Goal: Information Seeking & Learning: Learn about a topic

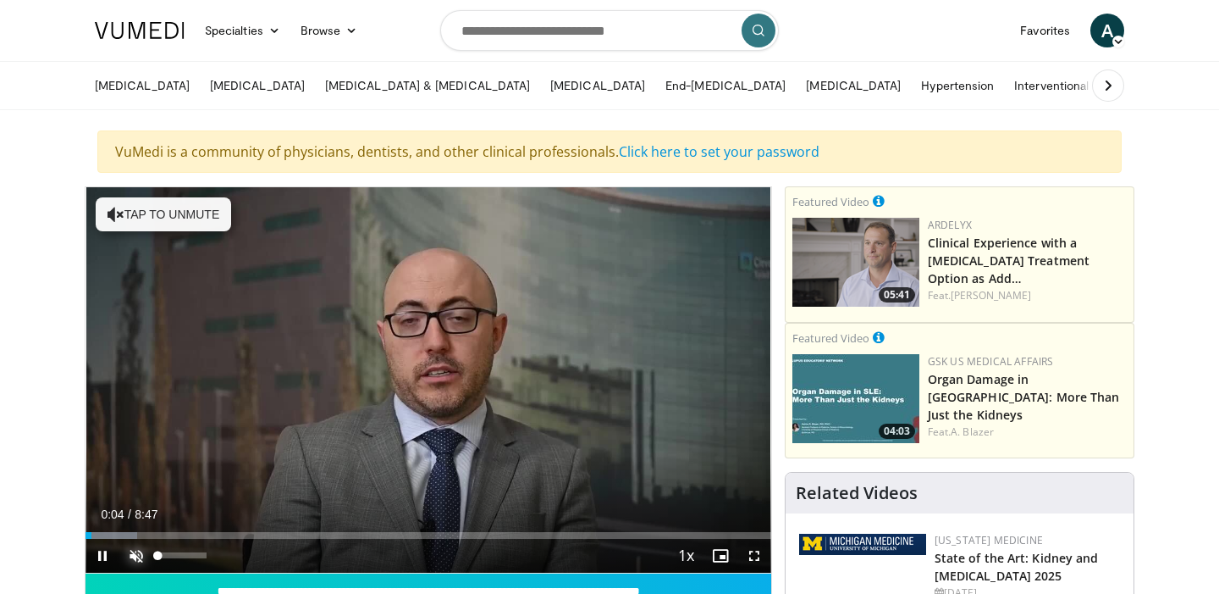
click at [129, 553] on span "Video Player" at bounding box center [136, 556] width 34 height 34
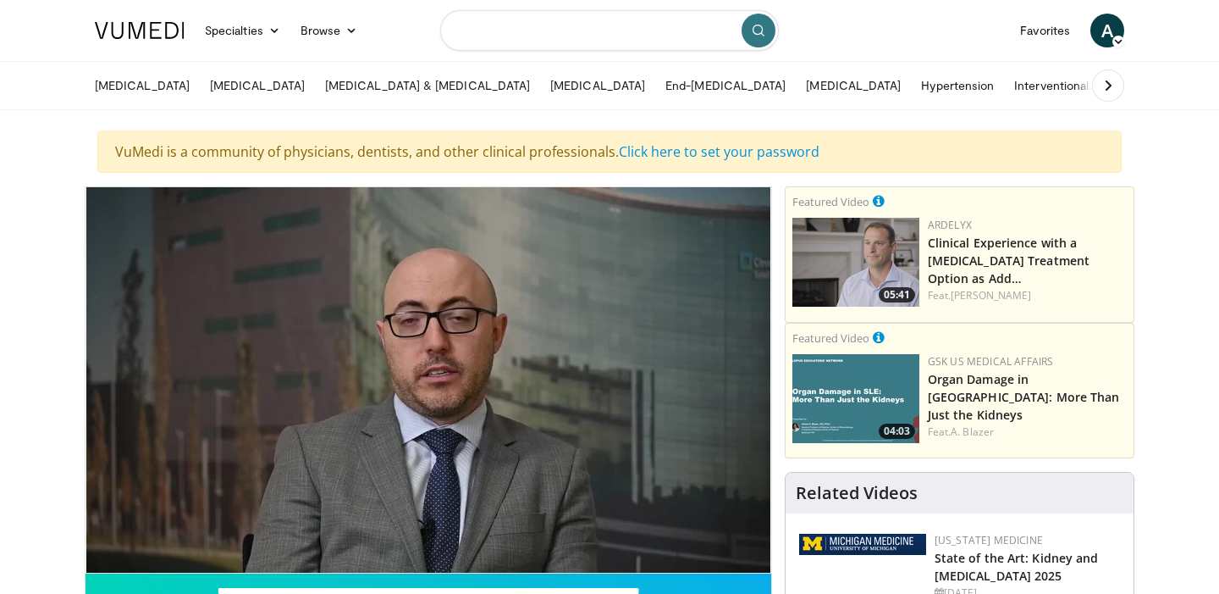
click at [522, 31] on input "Search topics, interventions" at bounding box center [609, 30] width 339 height 41
type input "*********"
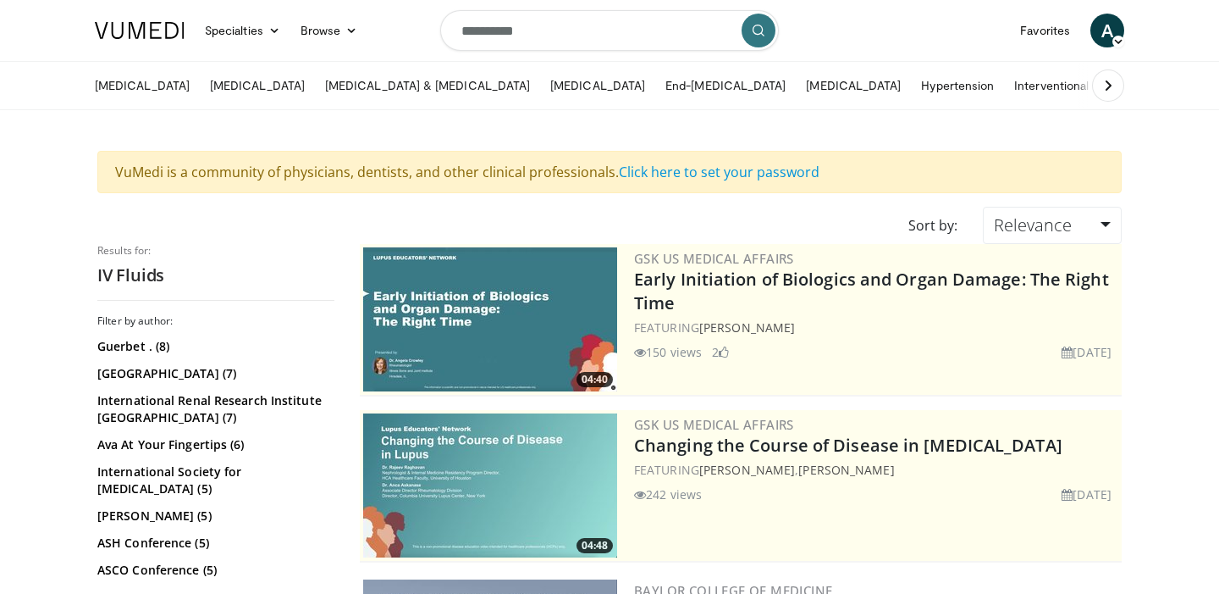
click at [595, 29] on input "*********" at bounding box center [609, 30] width 339 height 41
type input "**********"
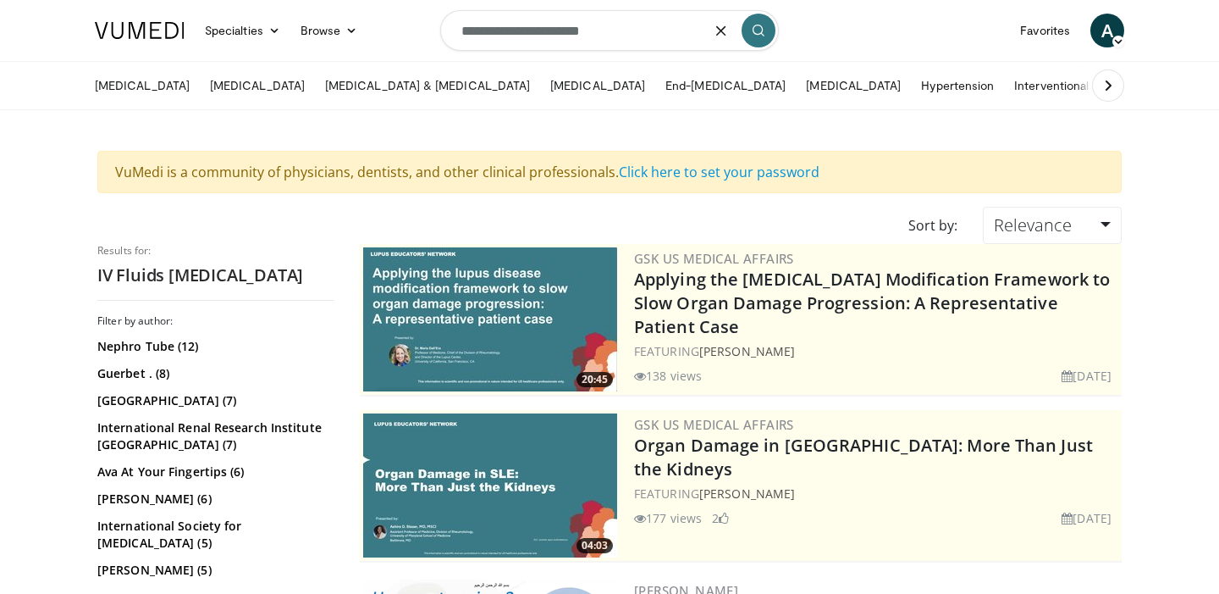
click at [650, 30] on input "**********" at bounding box center [609, 30] width 339 height 41
type input "**********"
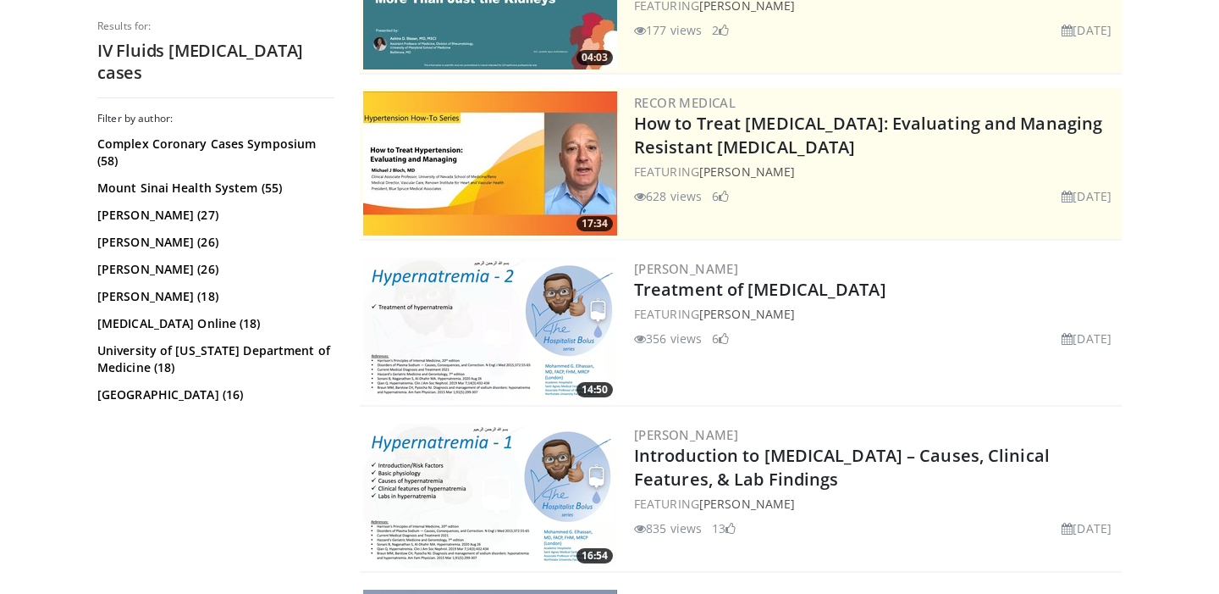
scroll to position [333, 0]
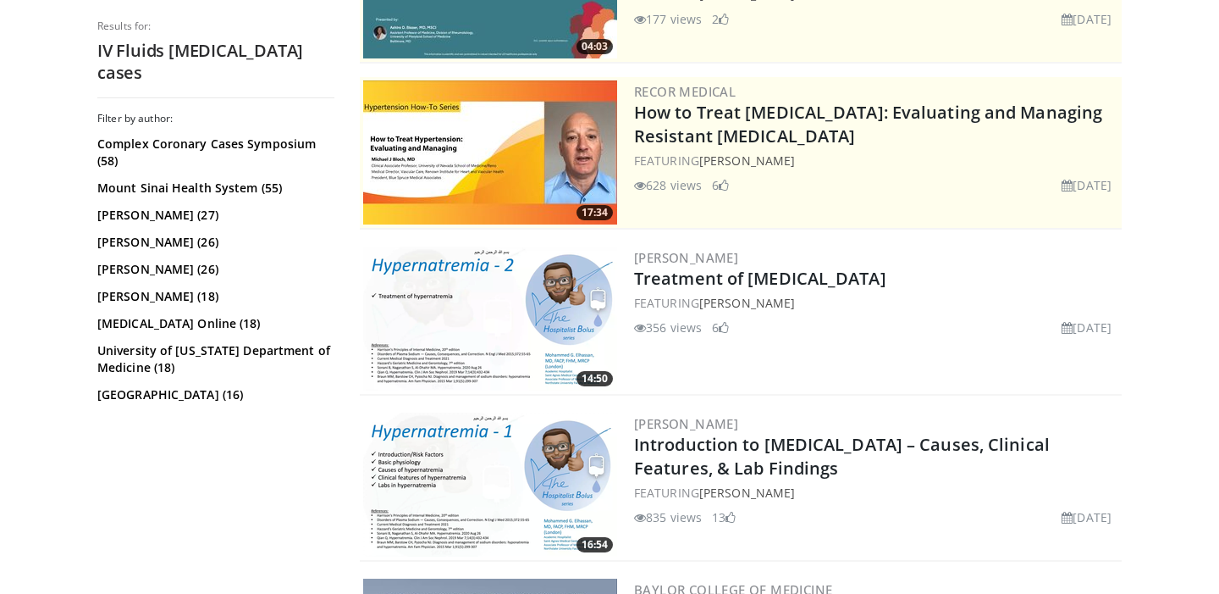
click at [433, 286] on img at bounding box center [490, 318] width 254 height 144
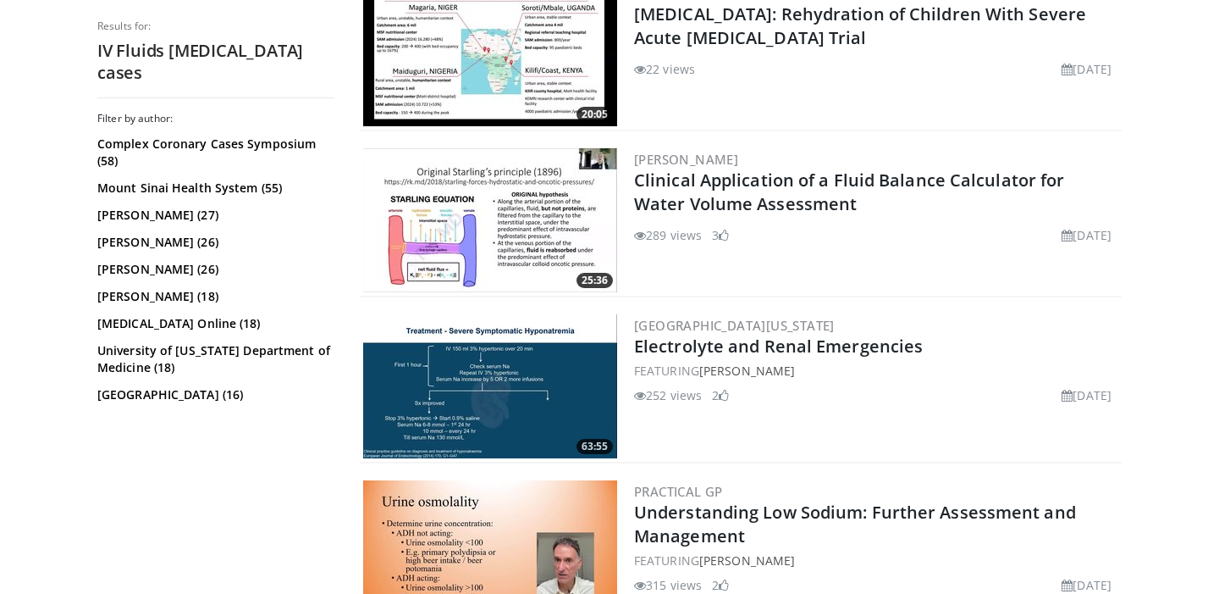
scroll to position [1599, 0]
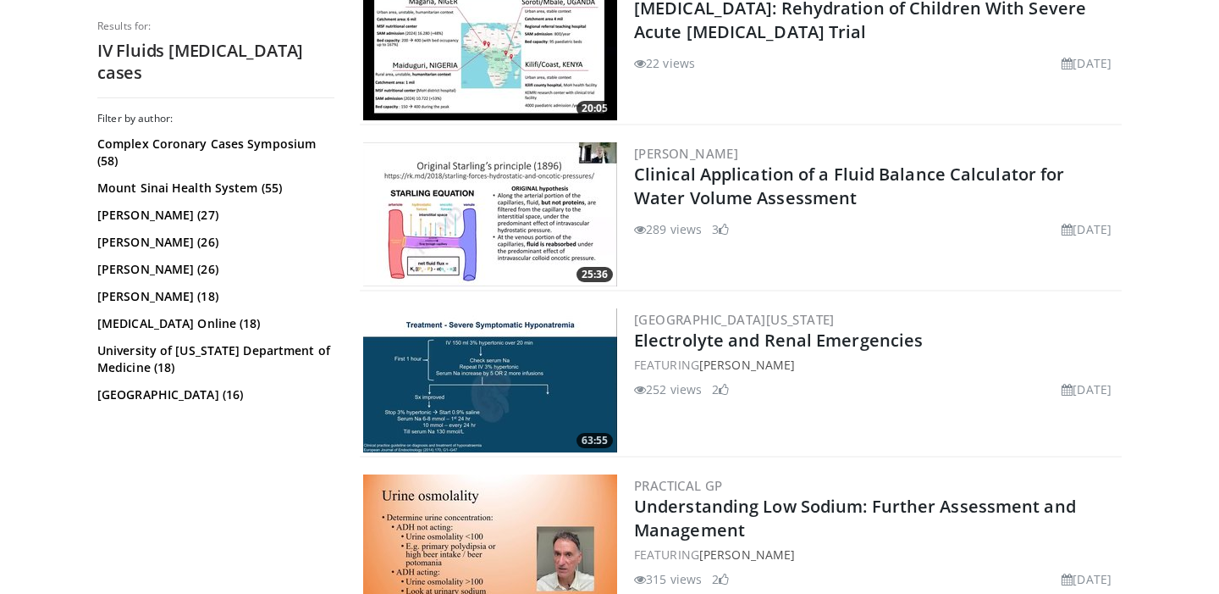
click at [485, 205] on img at bounding box center [490, 214] width 254 height 144
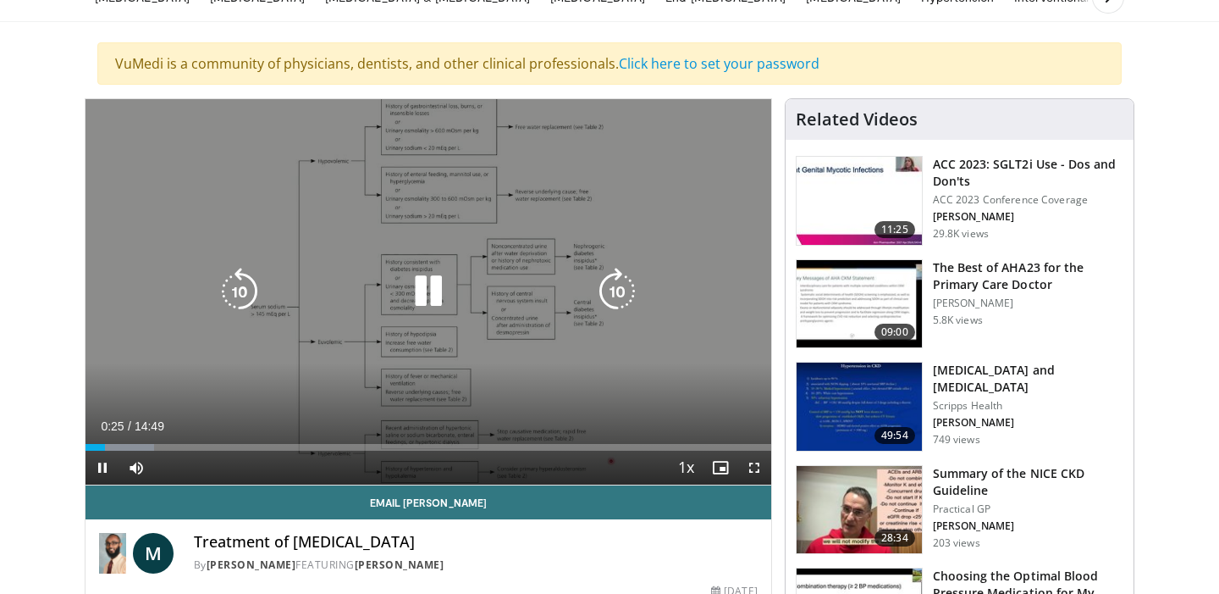
scroll to position [223, 0]
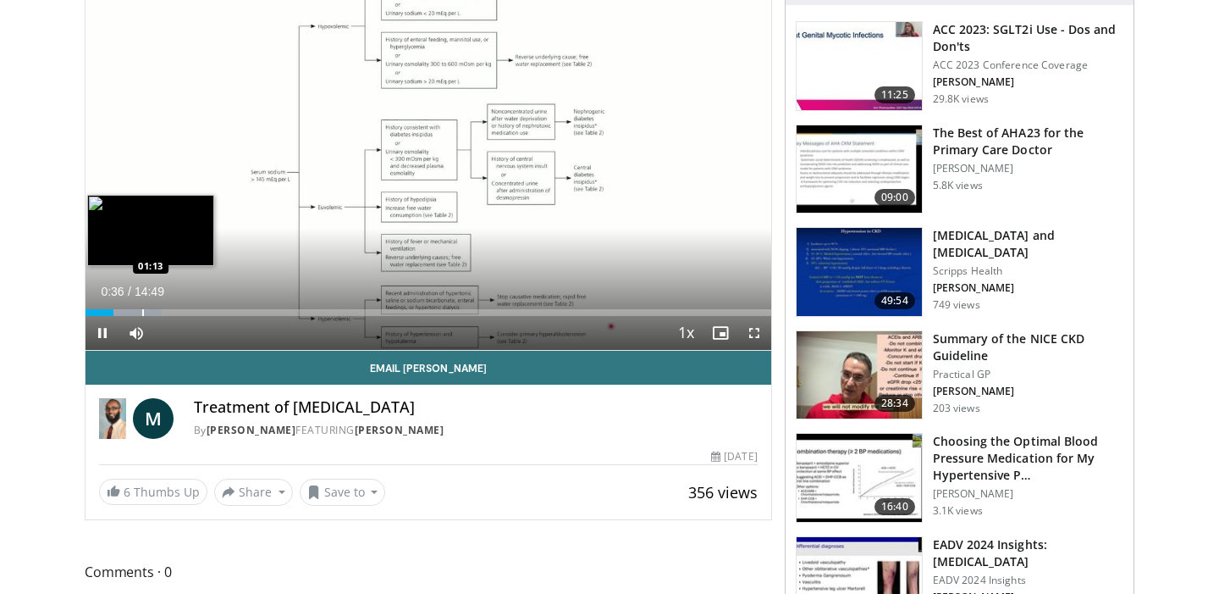
click at [142, 309] on div "Progress Bar" at bounding box center [143, 312] width 2 height 7
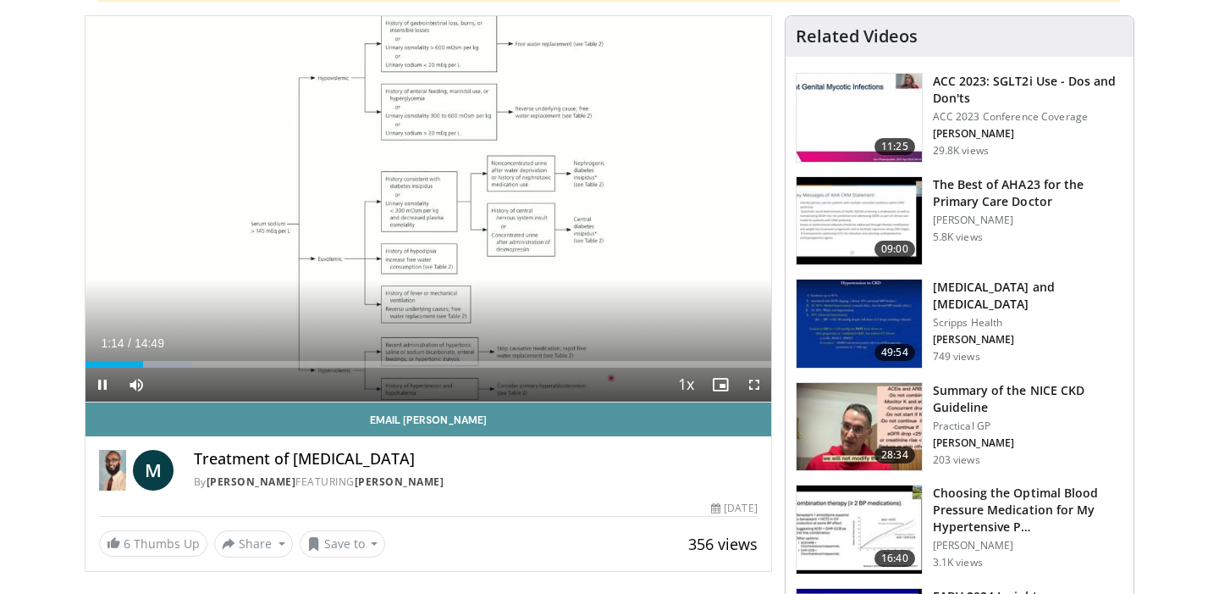
scroll to position [159, 0]
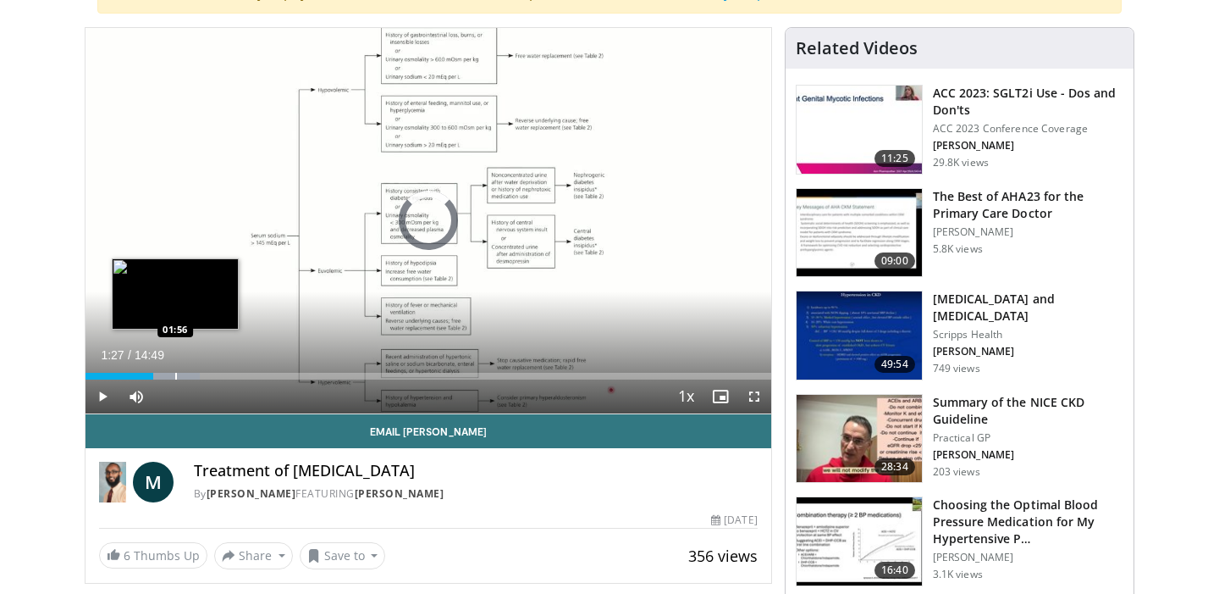
click at [175, 376] on div "Progress Bar" at bounding box center [176, 376] width 2 height 7
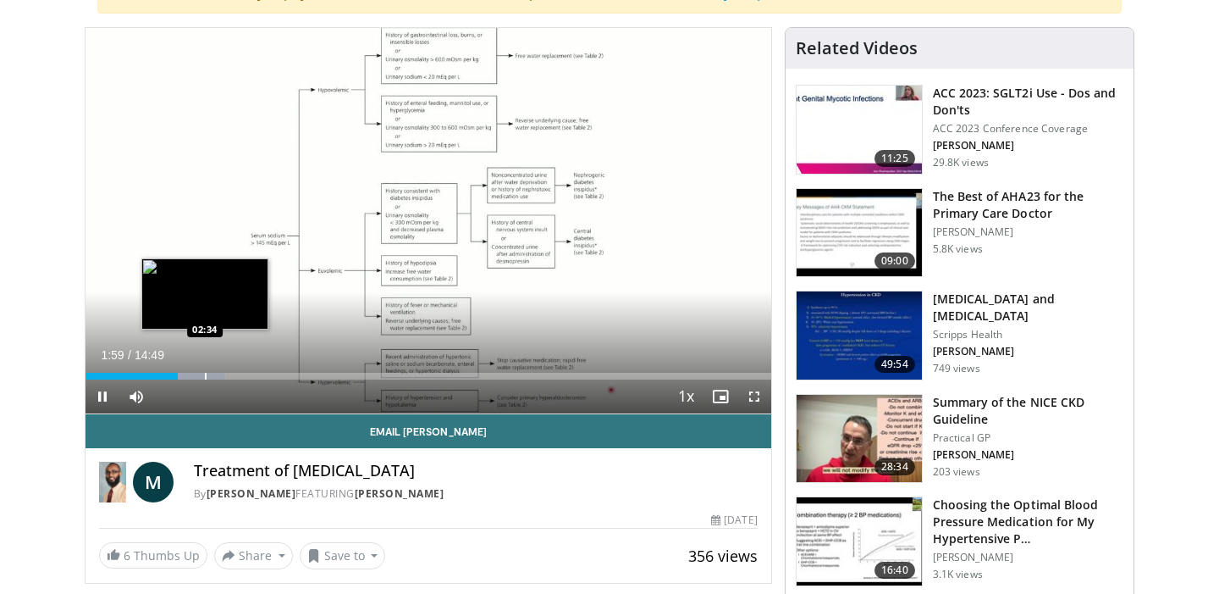
click at [205, 373] on div "Progress Bar" at bounding box center [206, 376] width 2 height 7
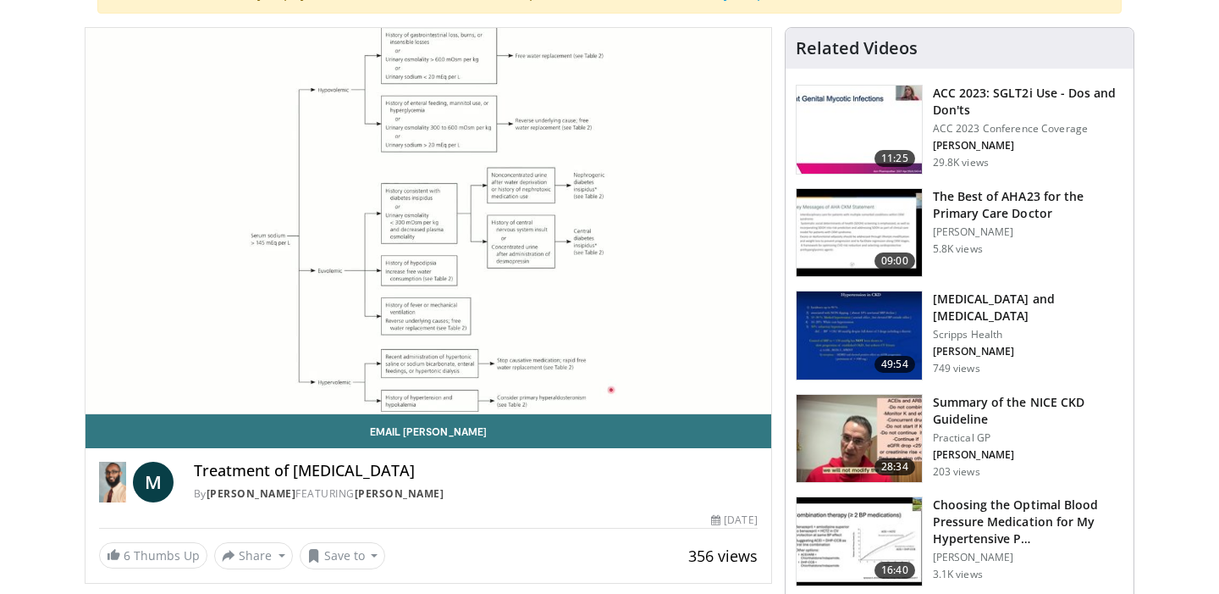
click at [222, 373] on video-js "**********" at bounding box center [429, 221] width 686 height 386
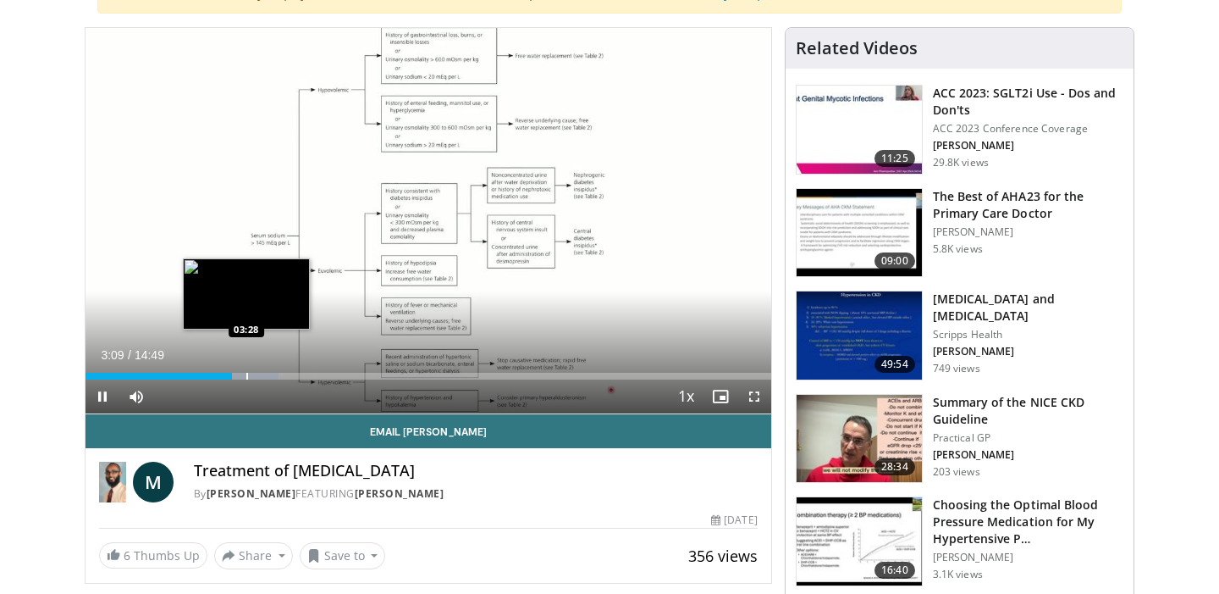
click at [246, 377] on div "Progress Bar" at bounding box center [247, 376] width 2 height 7
click at [268, 373] on div "Progress Bar" at bounding box center [269, 376] width 2 height 7
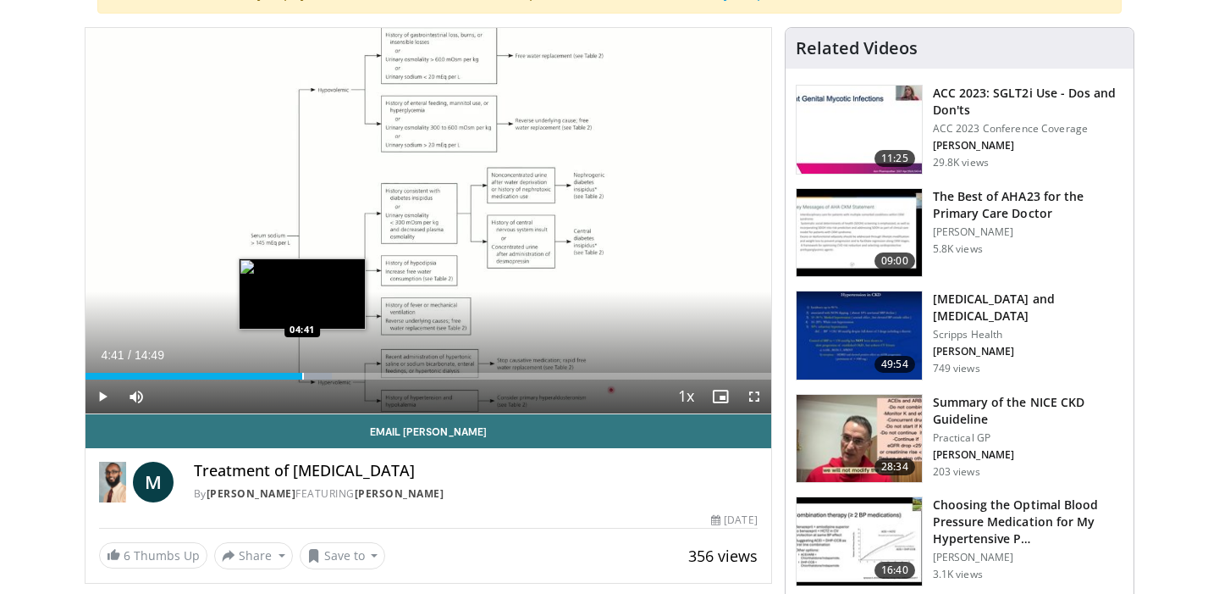
click at [302, 375] on div "Progress Bar" at bounding box center [303, 376] width 2 height 7
click at [323, 374] on div "Progress Bar" at bounding box center [324, 376] width 2 height 7
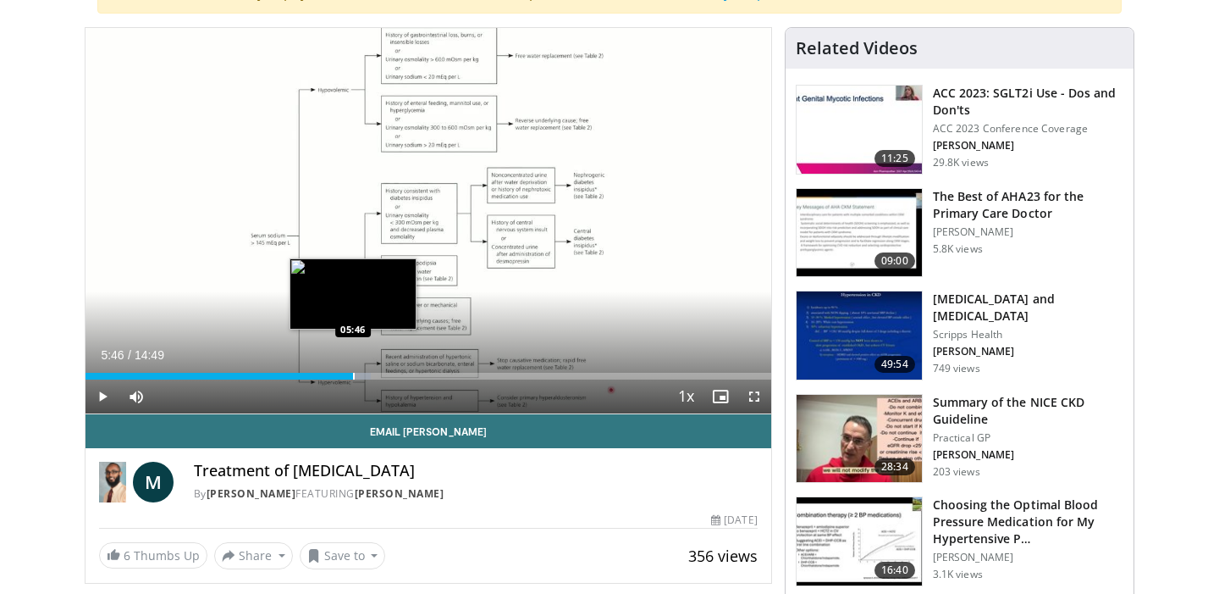
click at [353, 377] on div "Progress Bar" at bounding box center [354, 376] width 2 height 7
click at [378, 371] on div "Loaded : 46.84% 05:52 06:21" at bounding box center [429, 371] width 686 height 16
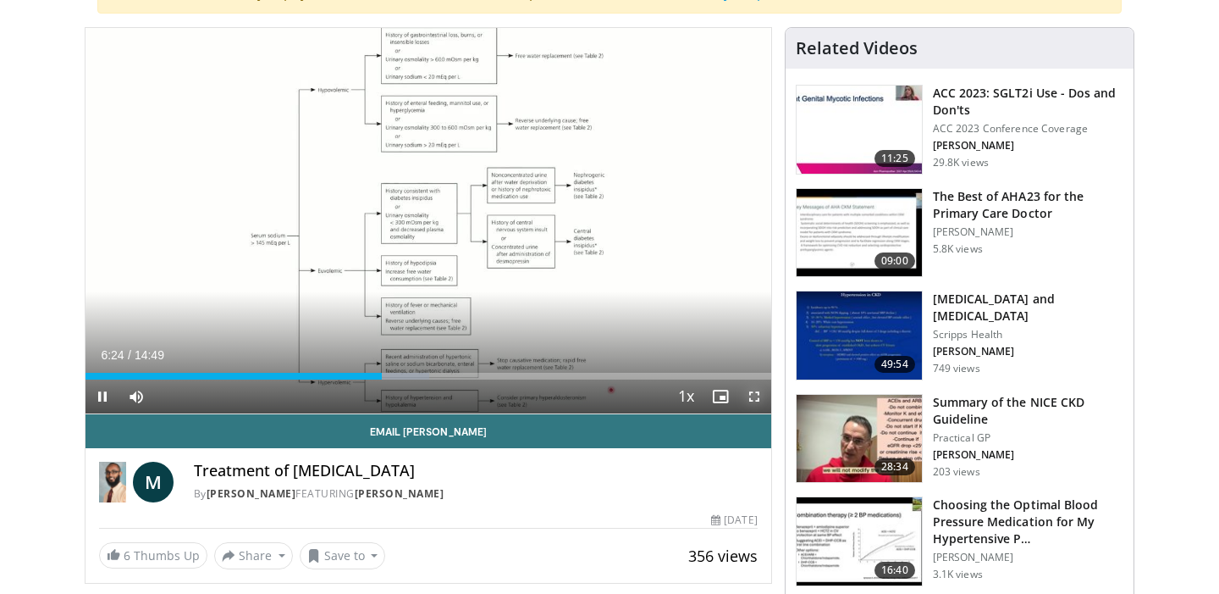
click at [752, 400] on span "Video Player" at bounding box center [754, 396] width 34 height 34
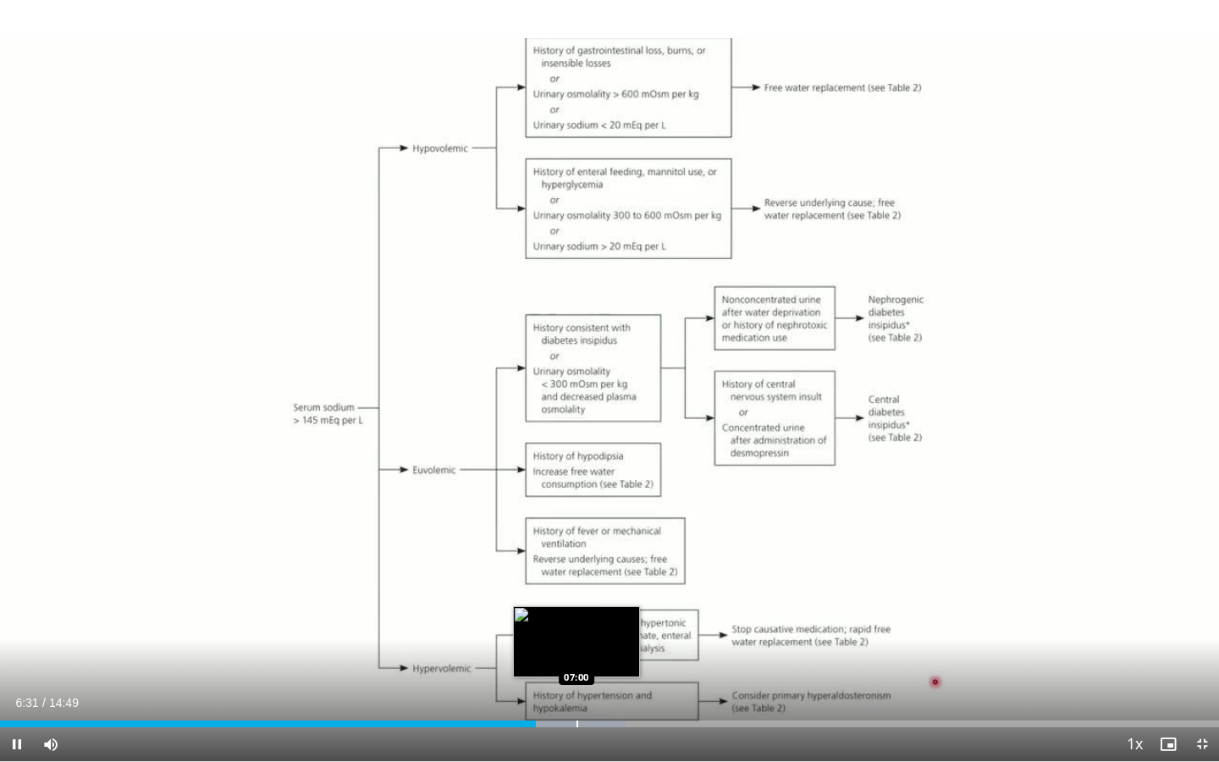
click at [577, 593] on div "Progress Bar" at bounding box center [578, 724] width 2 height 7
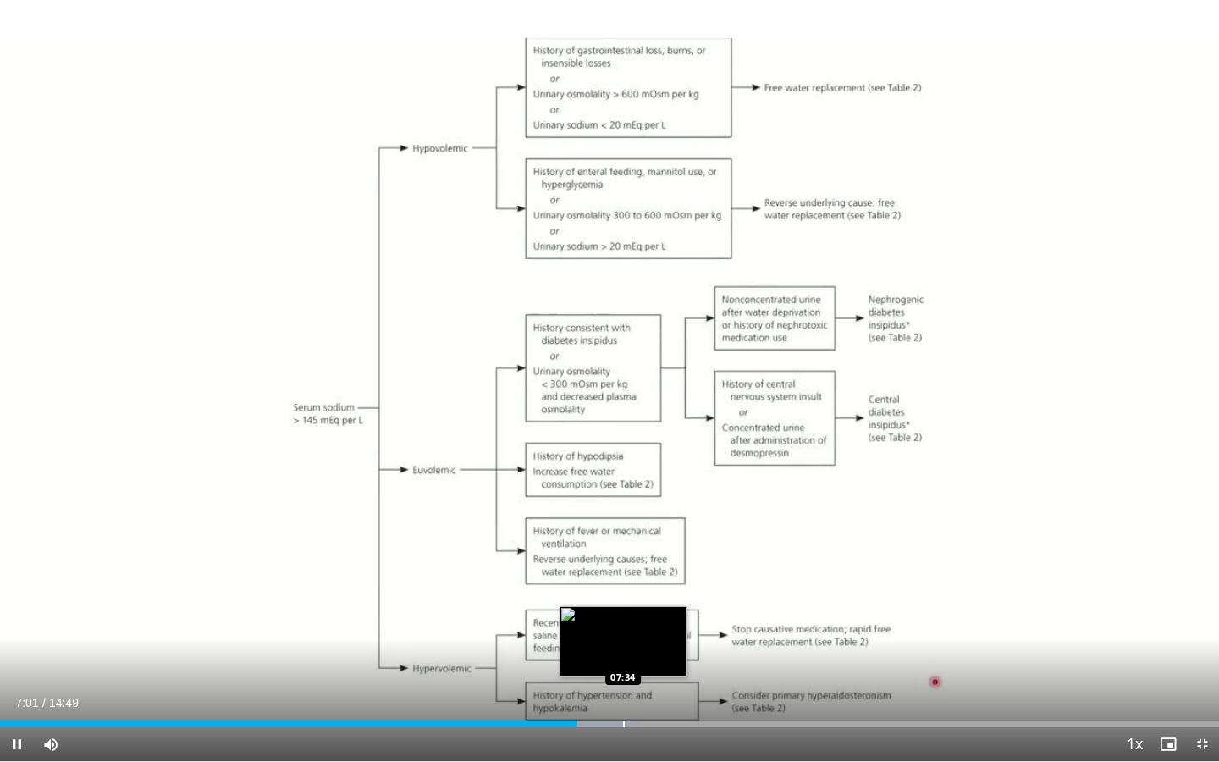
click at [623, 593] on div "Loaded : 52.42% 07:01 07:34" at bounding box center [609, 719] width 1219 height 16
click at [660, 593] on div "Progress Bar" at bounding box center [661, 724] width 2 height 7
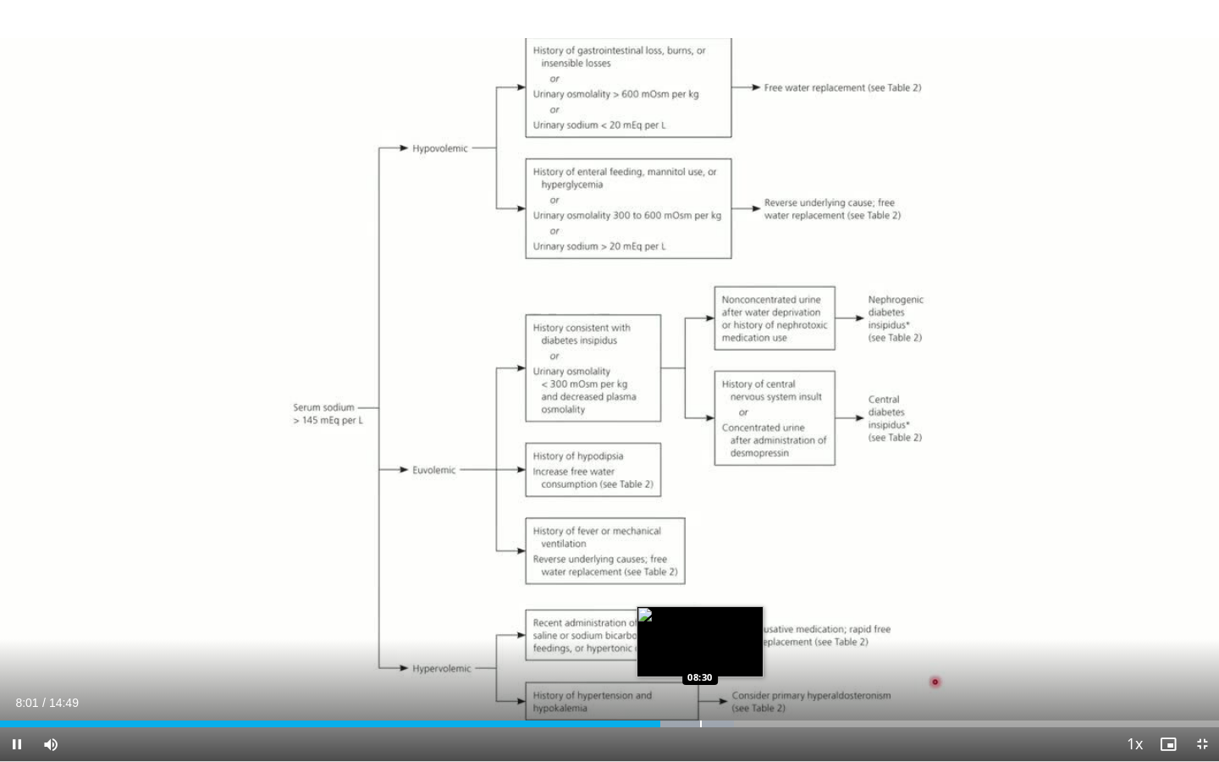
click at [700, 593] on div "Progress Bar" at bounding box center [701, 724] width 2 height 7
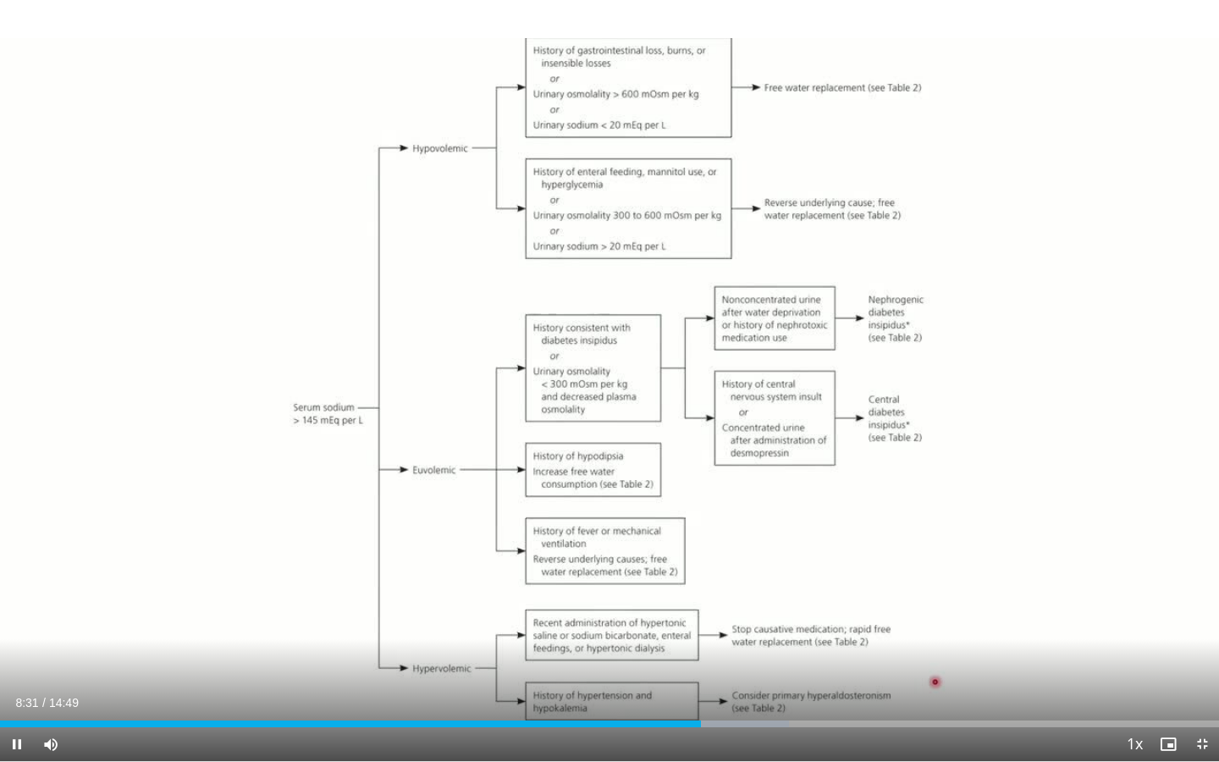
click at [801, 593] on div "Current Time 8:31 / Duration 14:49 Pause Skip Backward Skip Forward Mute 0% Loa…" at bounding box center [609, 744] width 1219 height 34
click at [744, 593] on div "Loaded : 64.69% 08:32 09:04" at bounding box center [609, 719] width 1219 height 16
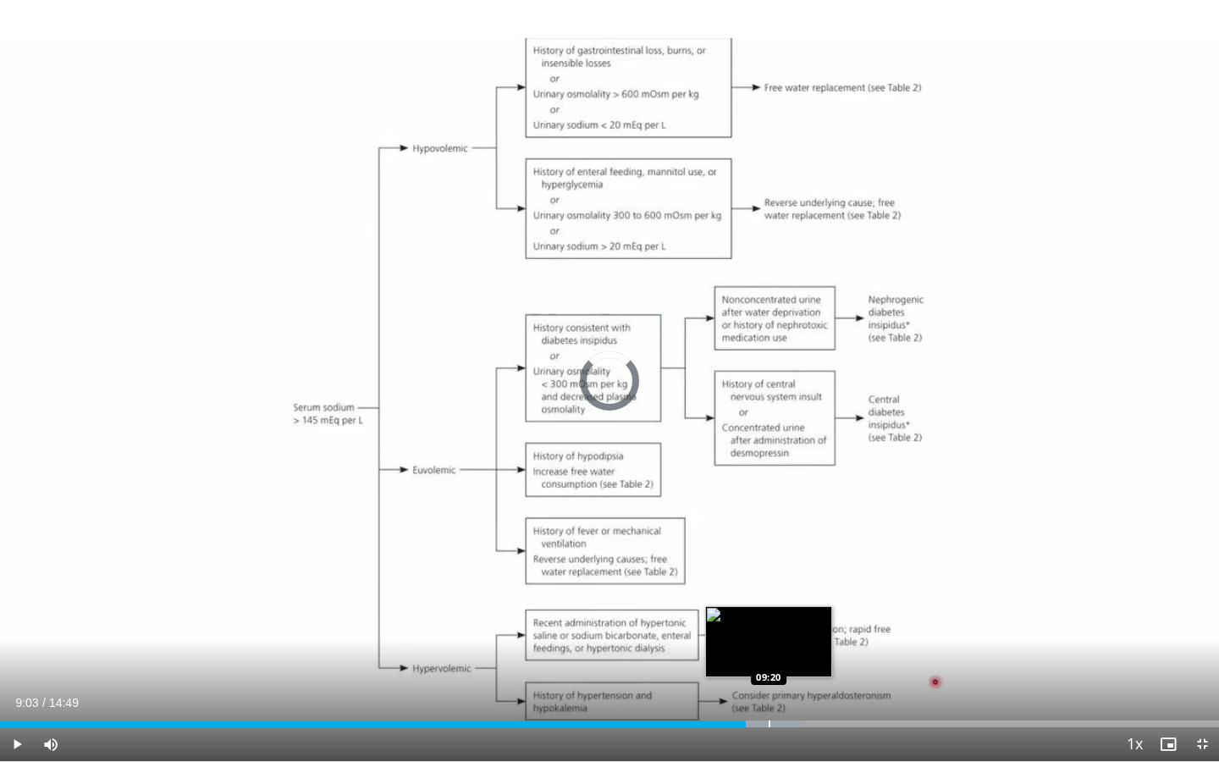
click at [769, 593] on div "Progress Bar" at bounding box center [770, 724] width 2 height 7
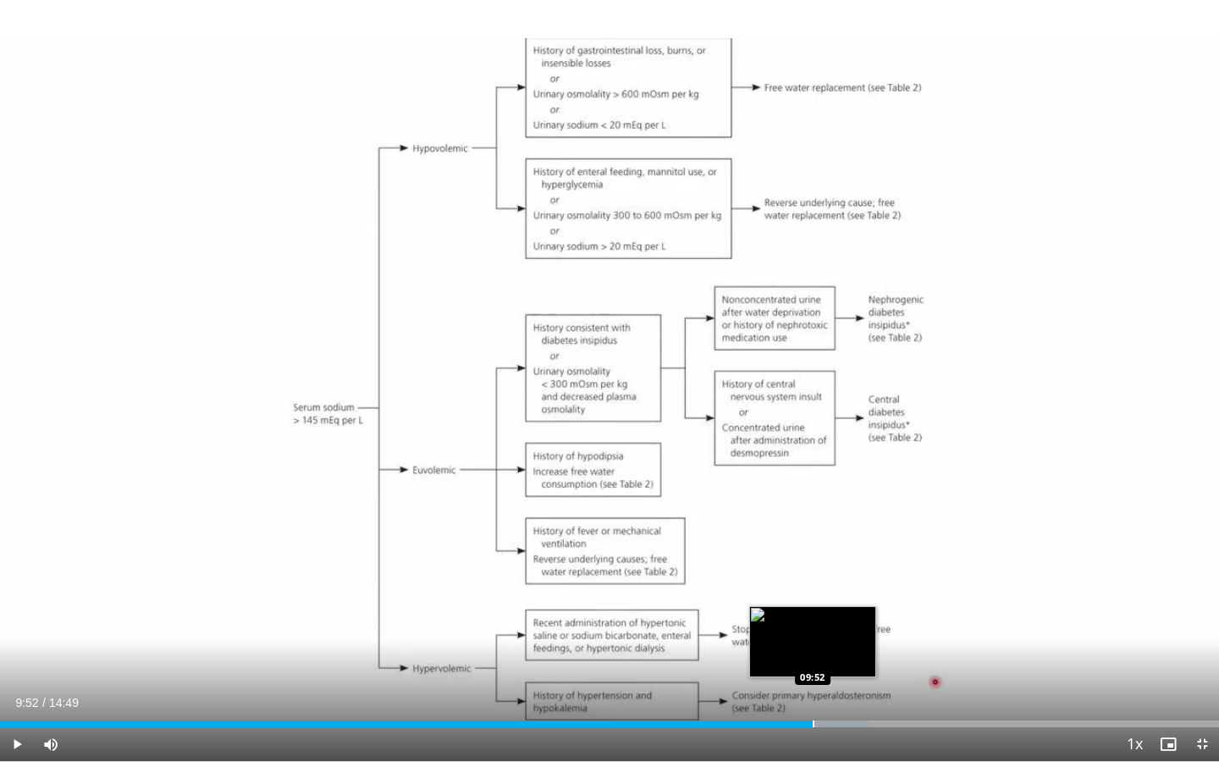
click at [813, 593] on div "Progress Bar" at bounding box center [814, 724] width 2 height 7
click at [838, 593] on div "Loaded : 73.61% 09:53 10:12" at bounding box center [609, 719] width 1219 height 16
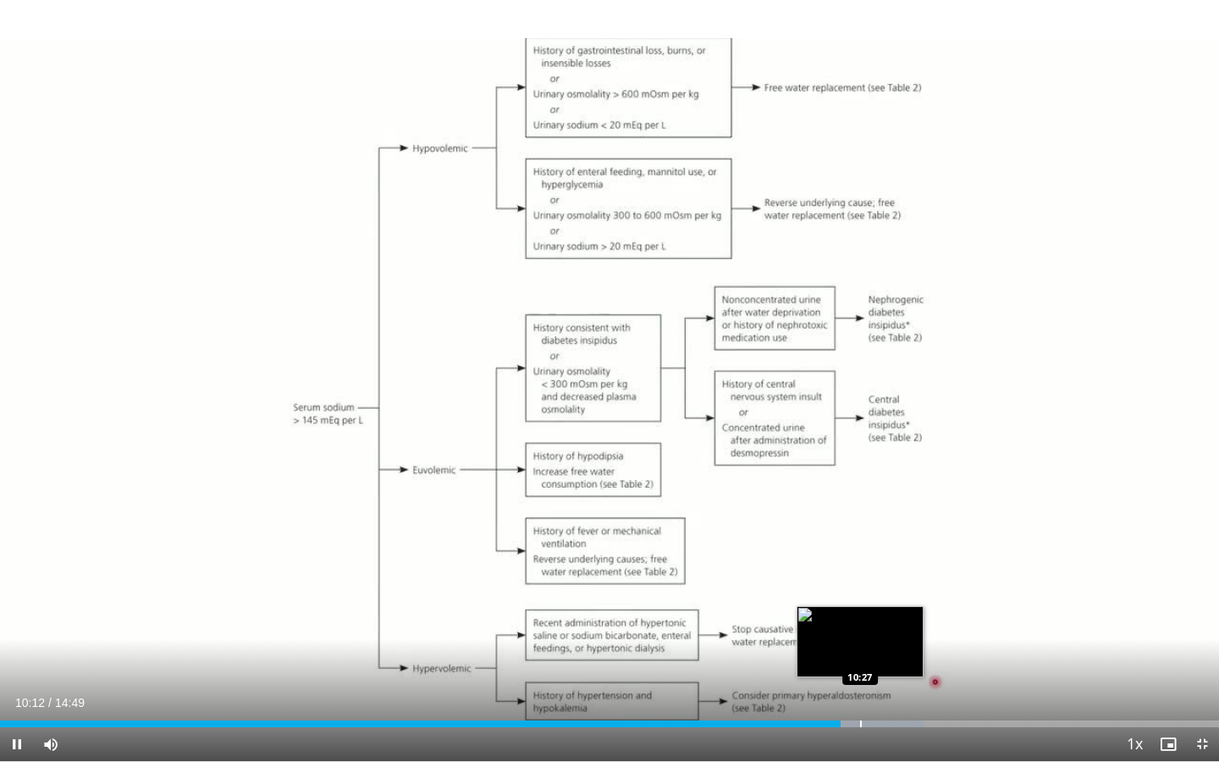
click at [859, 593] on div "Loaded : 75.84% 10:13 10:27" at bounding box center [609, 719] width 1219 height 16
click at [884, 593] on div "Progress Bar" at bounding box center [885, 724] width 2 height 7
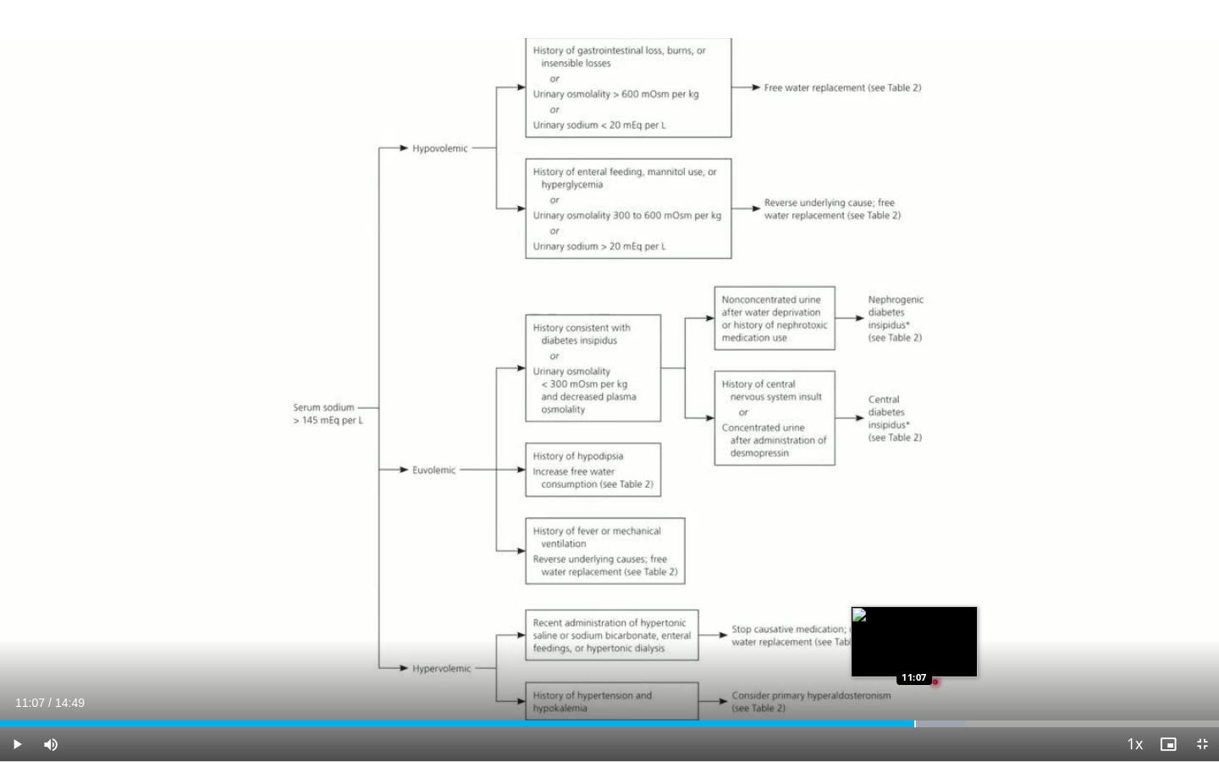
click at [914, 593] on div "Loaded : 79.19% 11:07 11:07" at bounding box center [609, 719] width 1219 height 16
click at [936, 593] on div "Loaded : 82.08% 11:07 11:23" at bounding box center [609, 719] width 1219 height 16
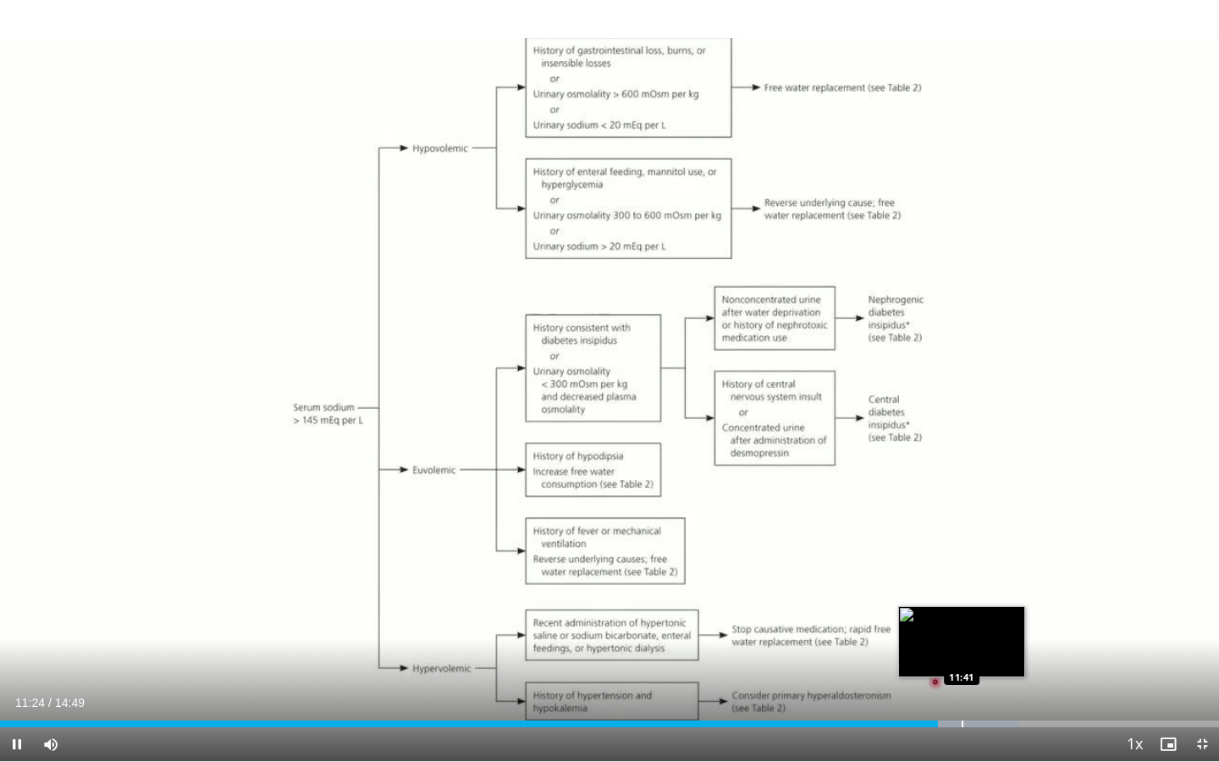
click at [962, 593] on div "Loaded : 83.65% 11:24 11:41" at bounding box center [609, 719] width 1219 height 16
click at [998, 593] on div "Progress Bar" at bounding box center [999, 724] width 2 height 7
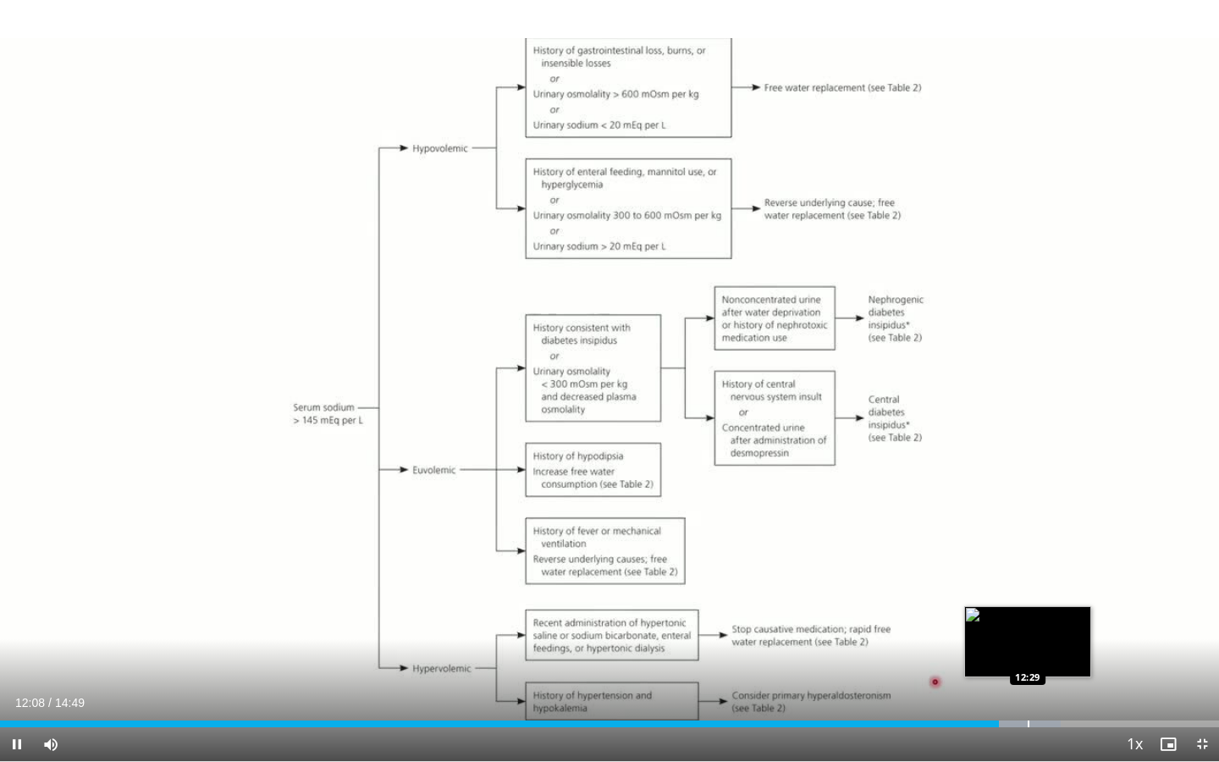
click at [1030, 593] on div "Progress Bar" at bounding box center [1029, 724] width 2 height 7
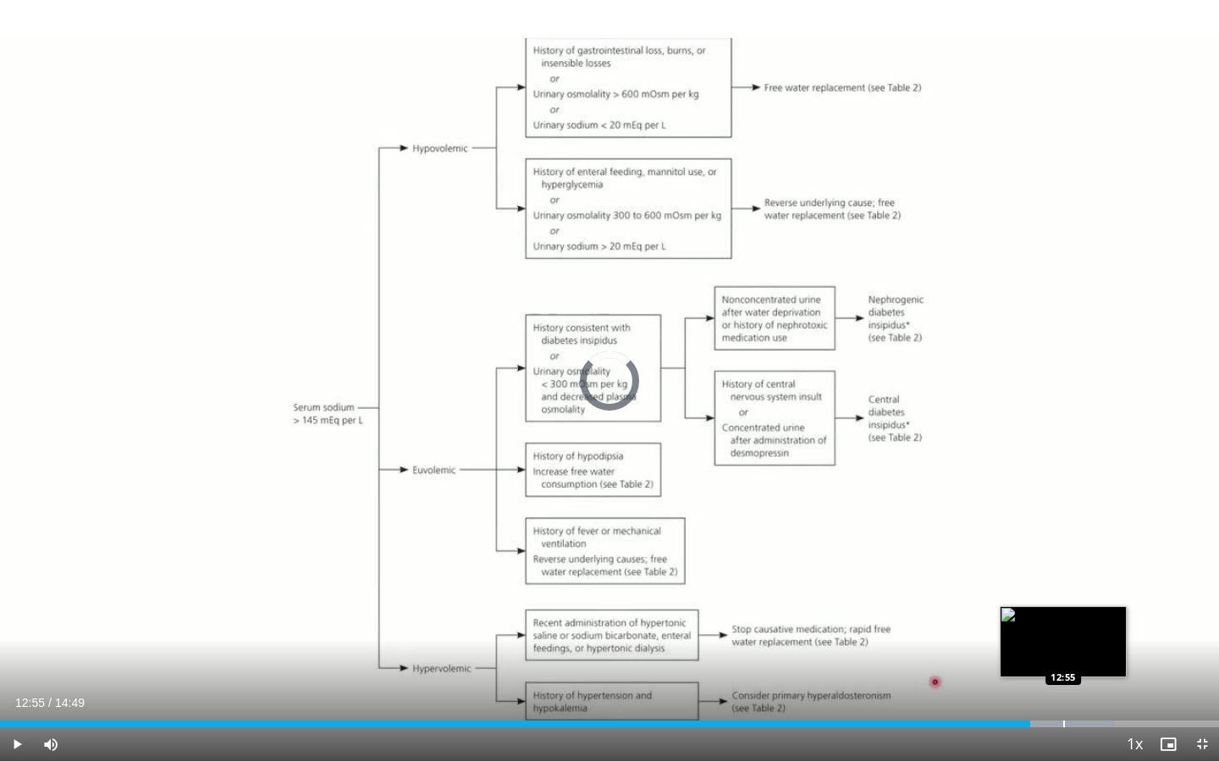
click at [1063, 593] on div "Progress Bar" at bounding box center [1064, 724] width 2 height 7
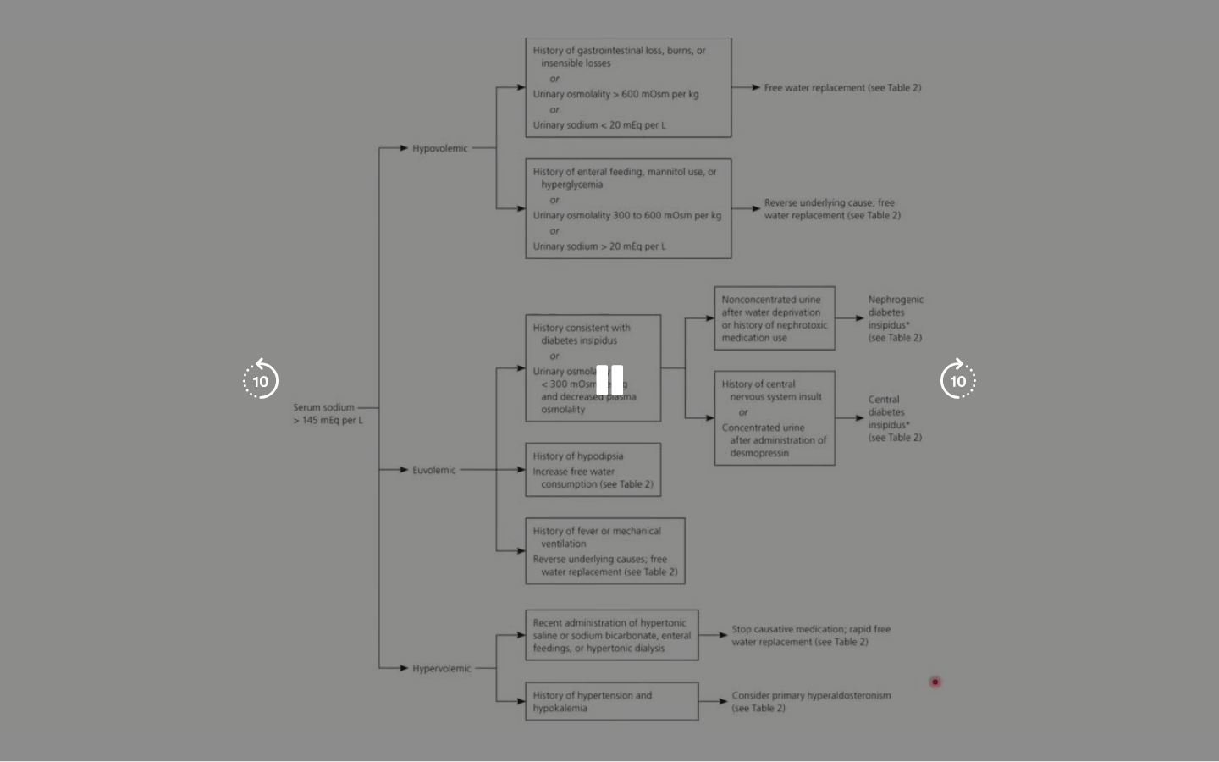
click at [1094, 593] on div "10 seconds Tap to unmute" at bounding box center [609, 380] width 1219 height 761
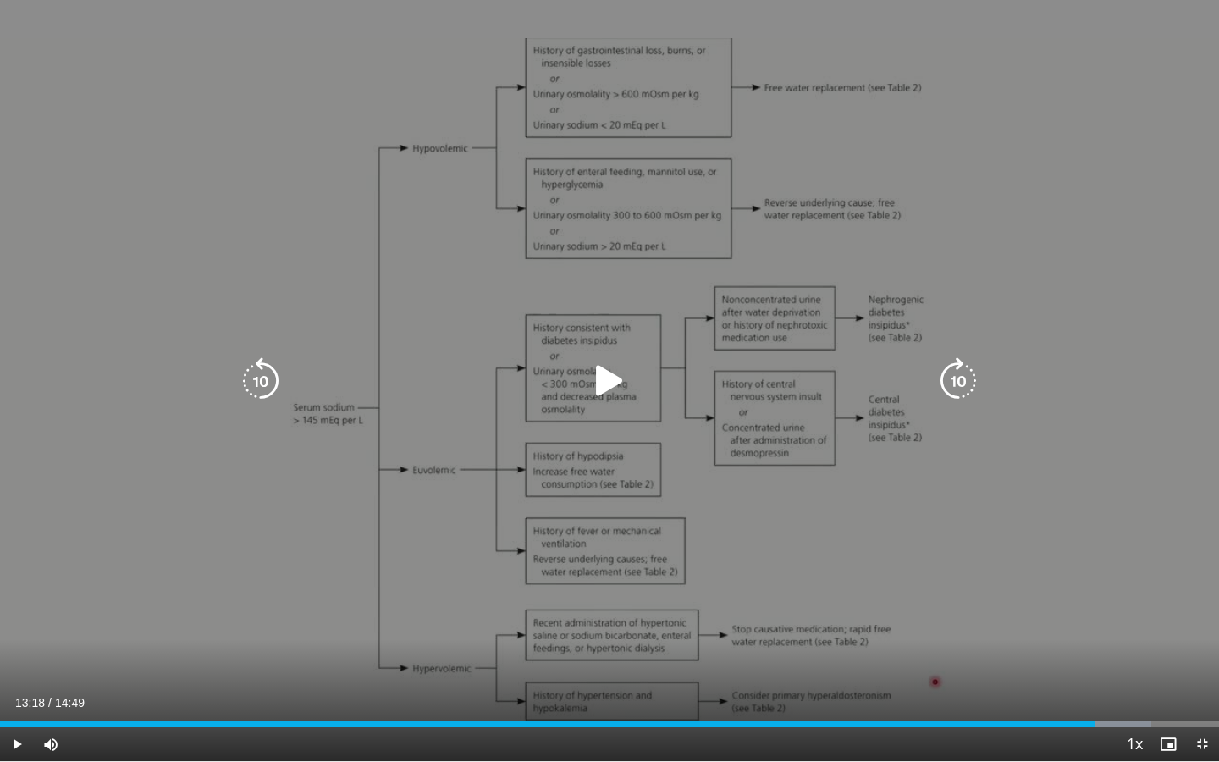
click at [1094, 593] on div "Loaded : 94.45% 13:18 13:15" at bounding box center [609, 719] width 1219 height 16
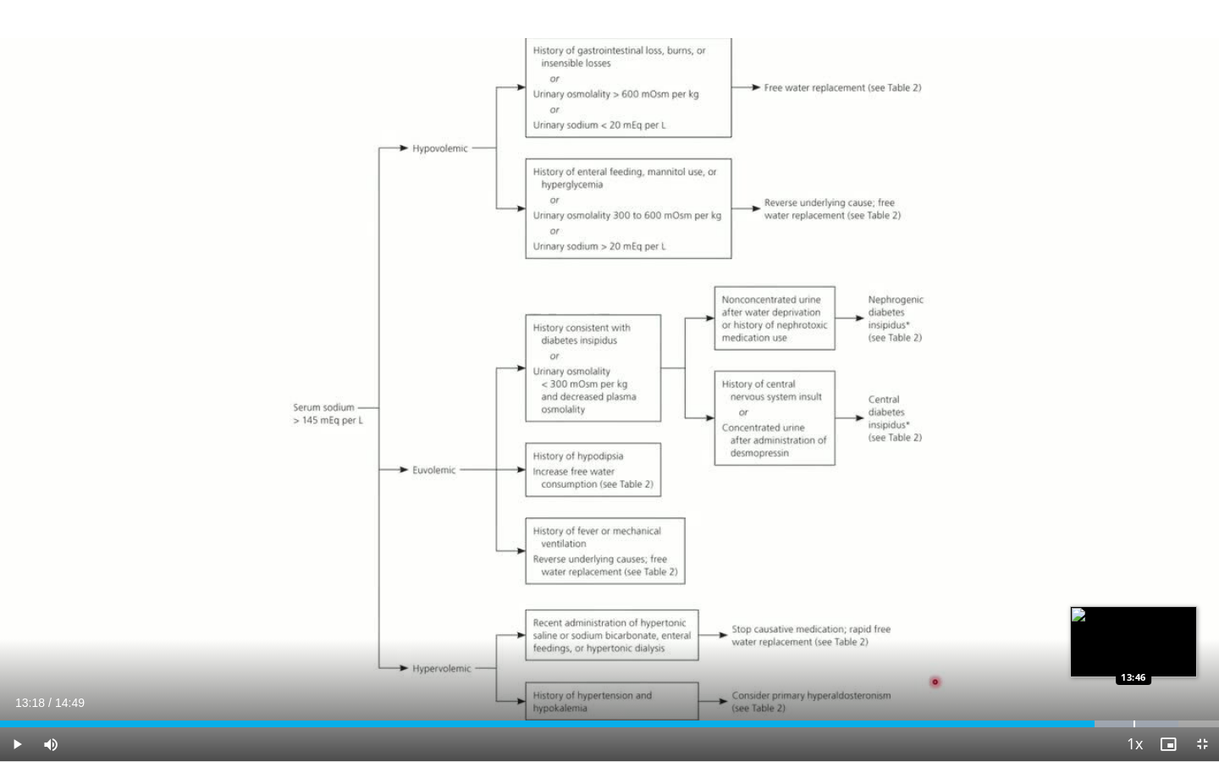
click at [1133, 593] on div "Loaded : 96.70% 13:18 13:46" at bounding box center [609, 719] width 1219 height 16
click at [1181, 593] on div "Progress Bar" at bounding box center [1182, 724] width 2 height 7
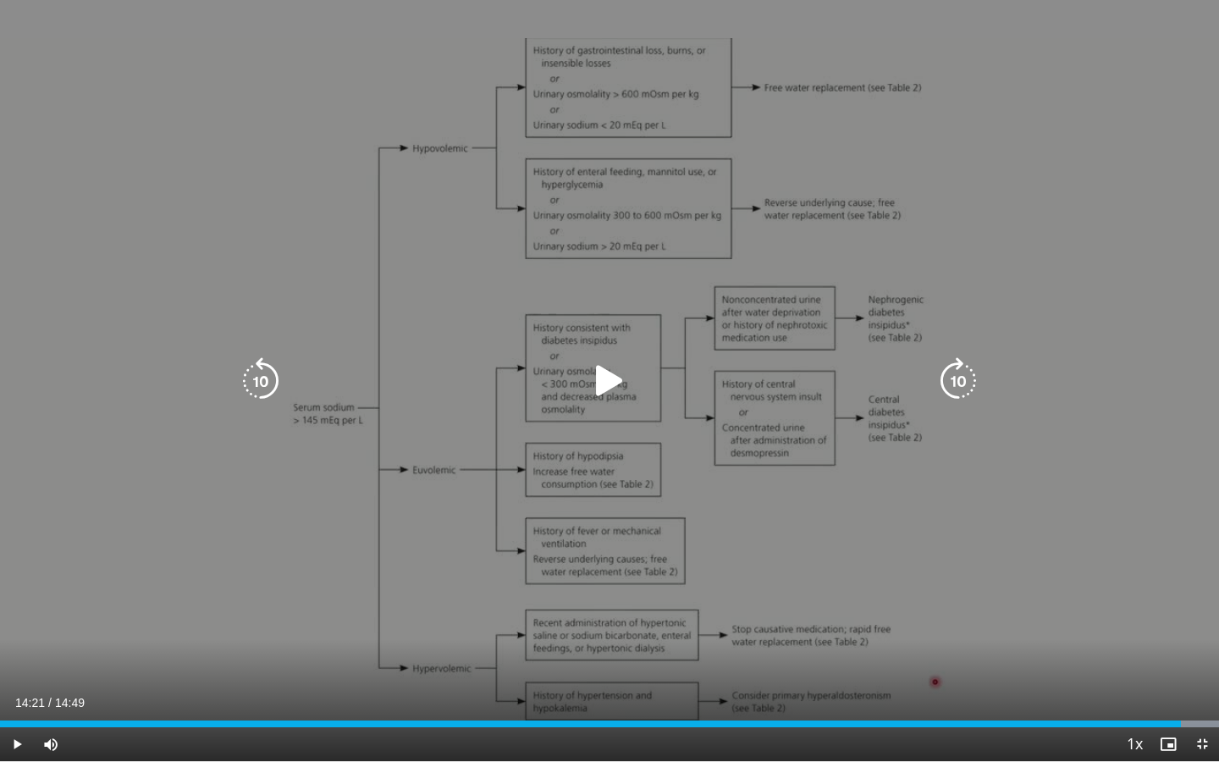
click at [616, 379] on icon "Video Player" at bounding box center [609, 380] width 47 height 47
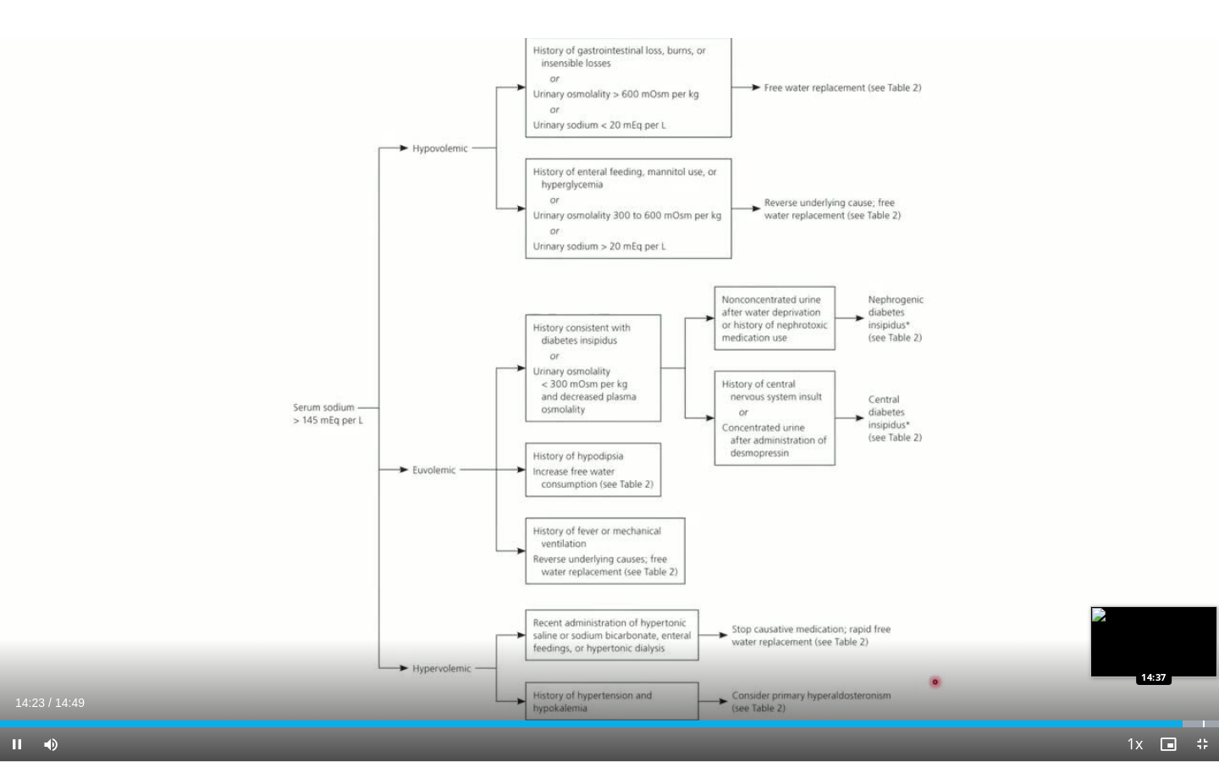
click at [1203, 593] on div "Progress Bar" at bounding box center [1204, 724] width 2 height 7
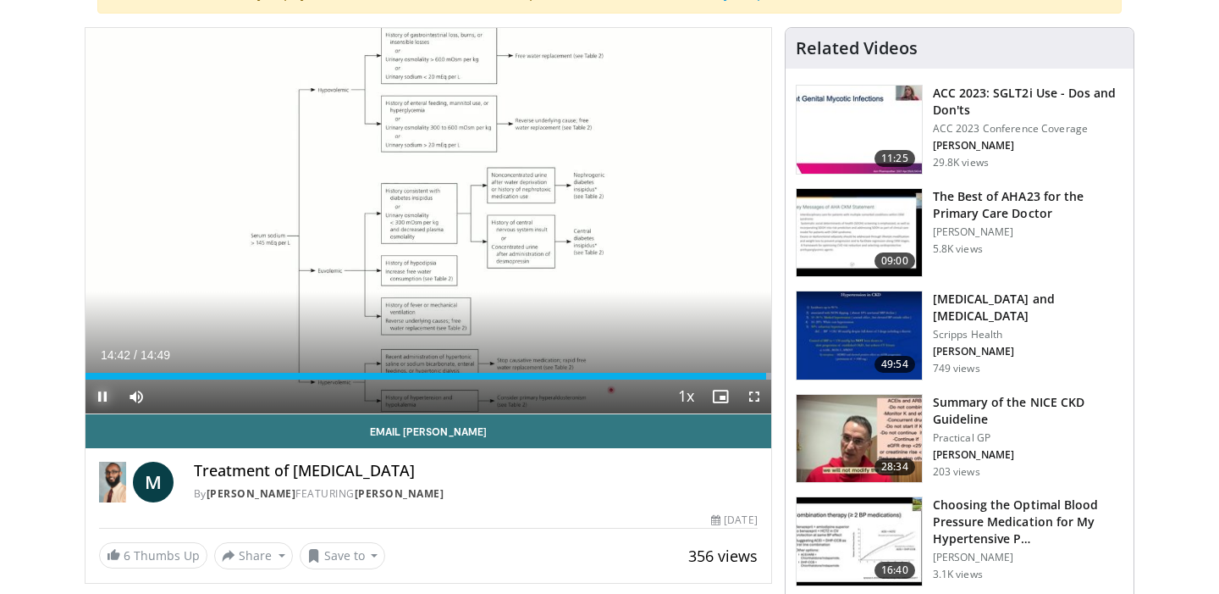
click at [102, 400] on span "Video Player" at bounding box center [103, 396] width 34 height 34
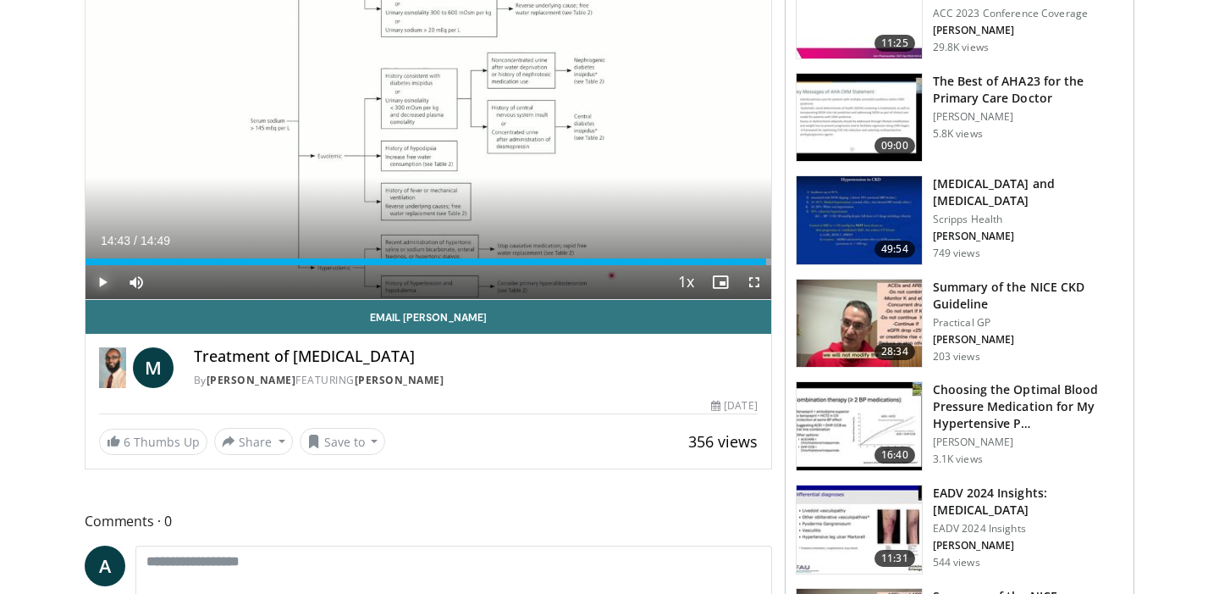
scroll to position [0, 0]
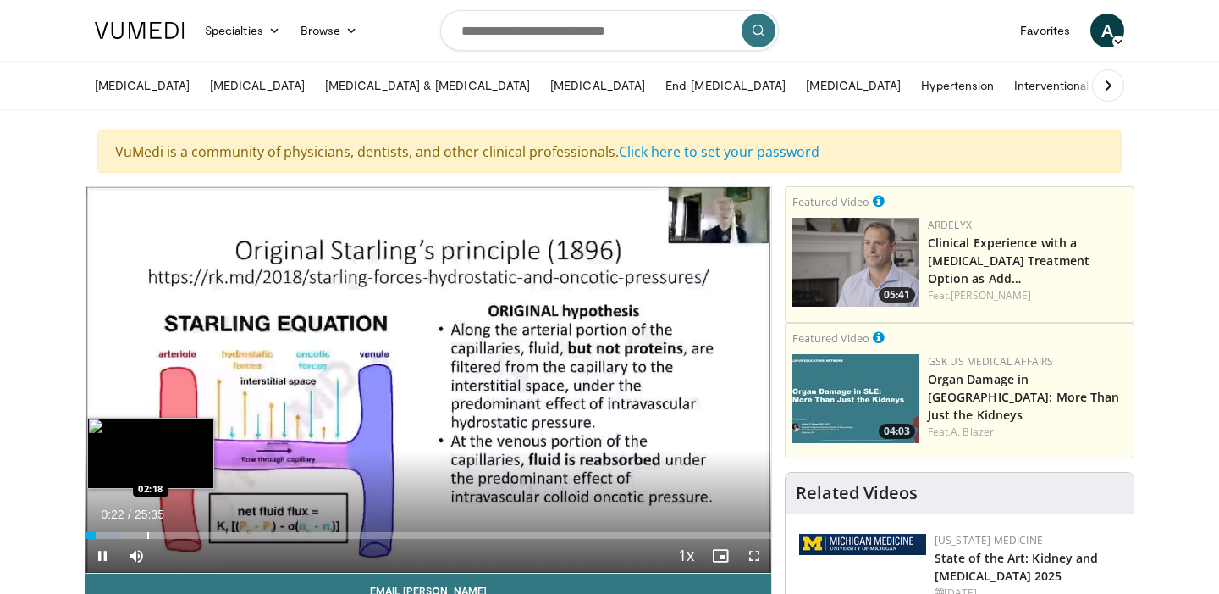
click at [146, 533] on div "Loaded : 5.17% 00:22 02:18" at bounding box center [429, 535] width 686 height 7
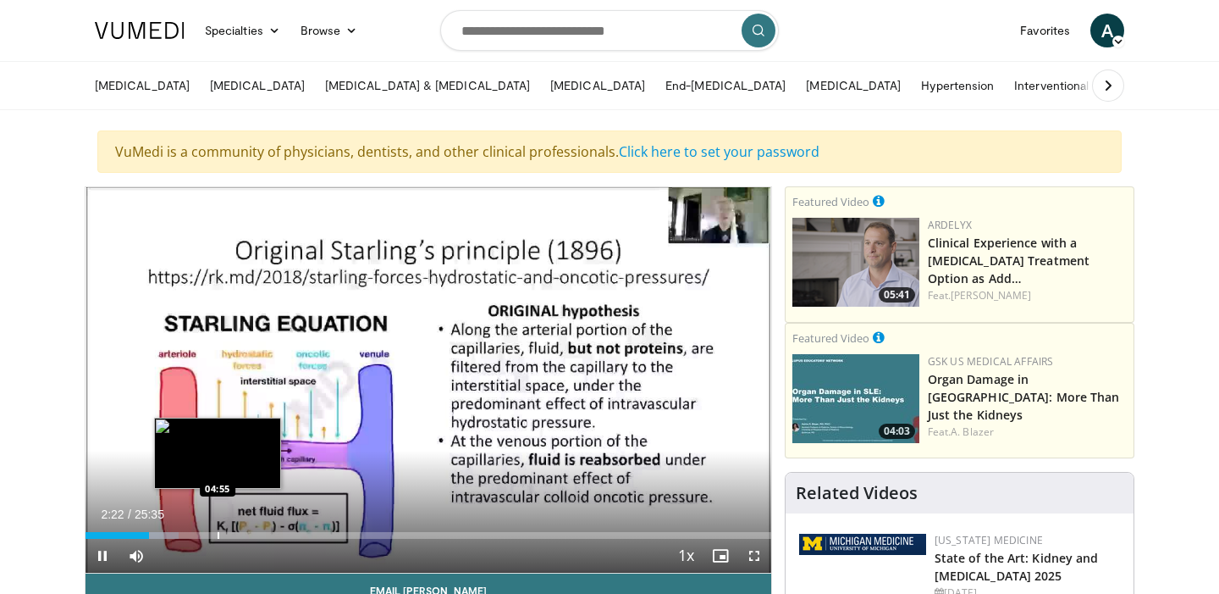
click at [219, 535] on div "Progress Bar" at bounding box center [219, 535] width 2 height 7
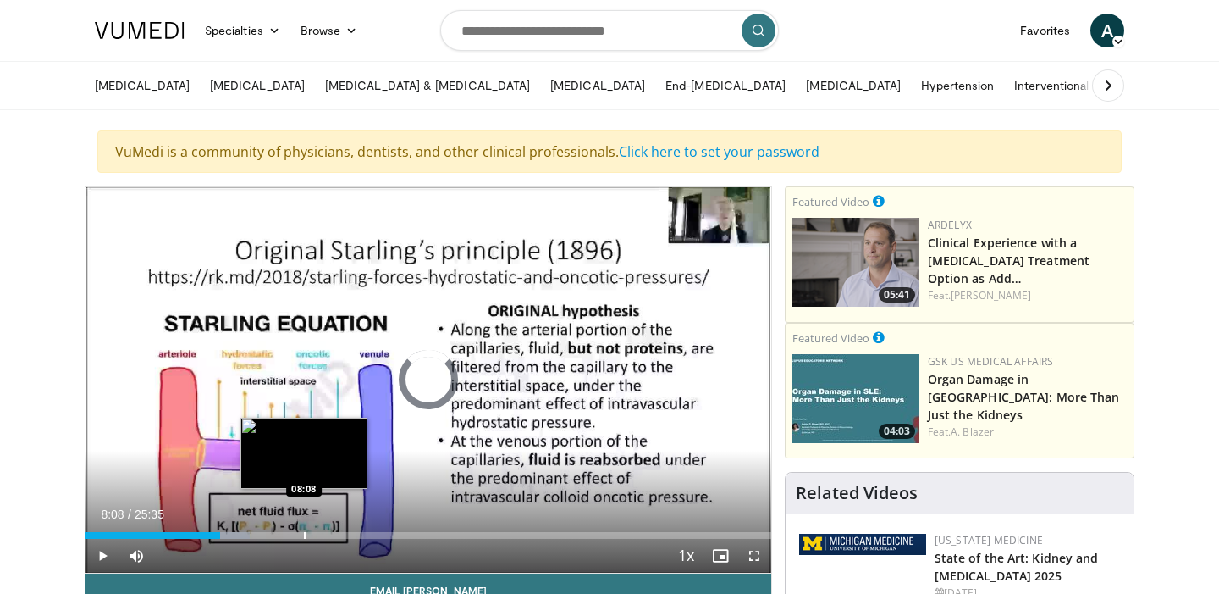
click at [304, 532] on div "Progress Bar" at bounding box center [305, 535] width 2 height 7
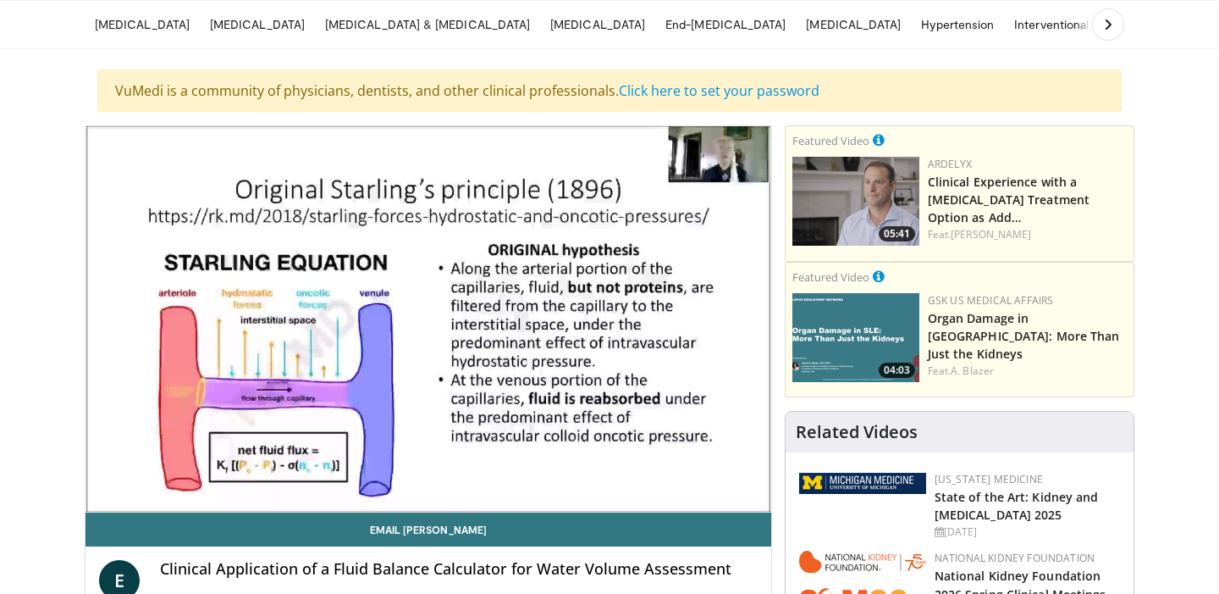
scroll to position [64, 0]
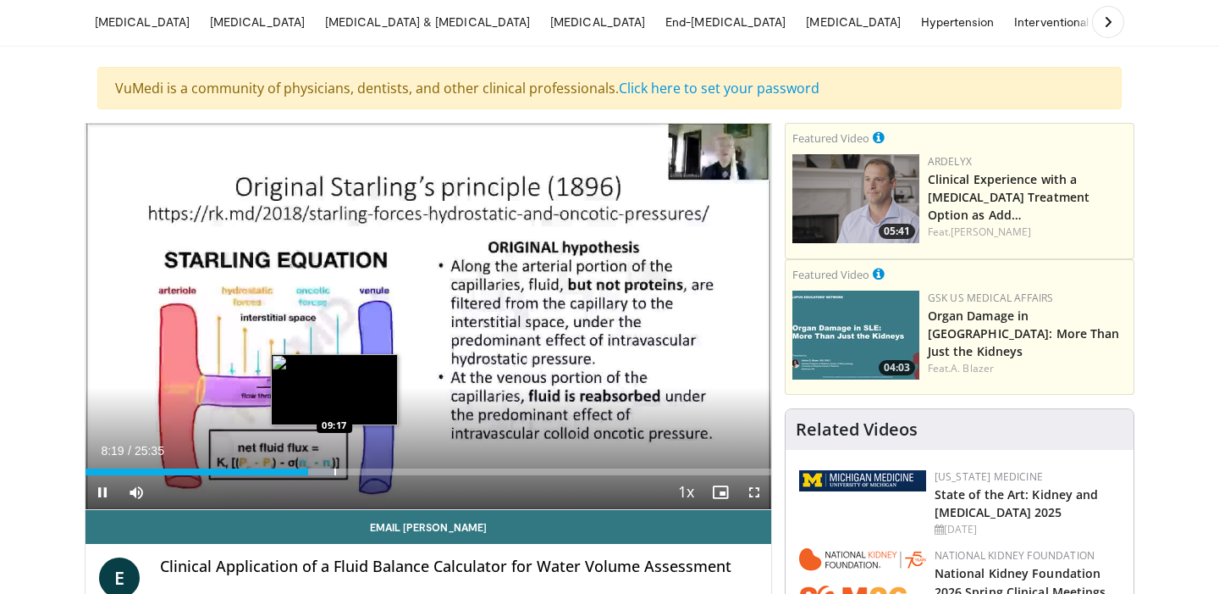
click at [336, 470] on div "Progress Bar" at bounding box center [335, 471] width 2 height 7
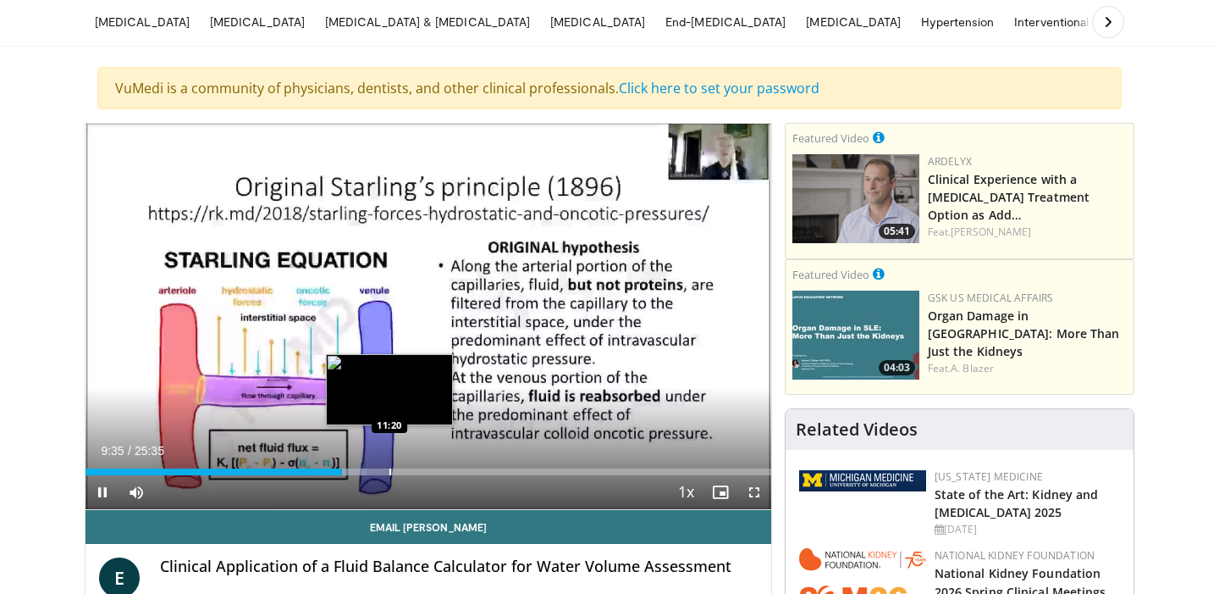
click at [390, 472] on div "Progress Bar" at bounding box center [390, 471] width 2 height 7
click at [407, 473] on div "Progress Bar" at bounding box center [408, 471] width 2 height 7
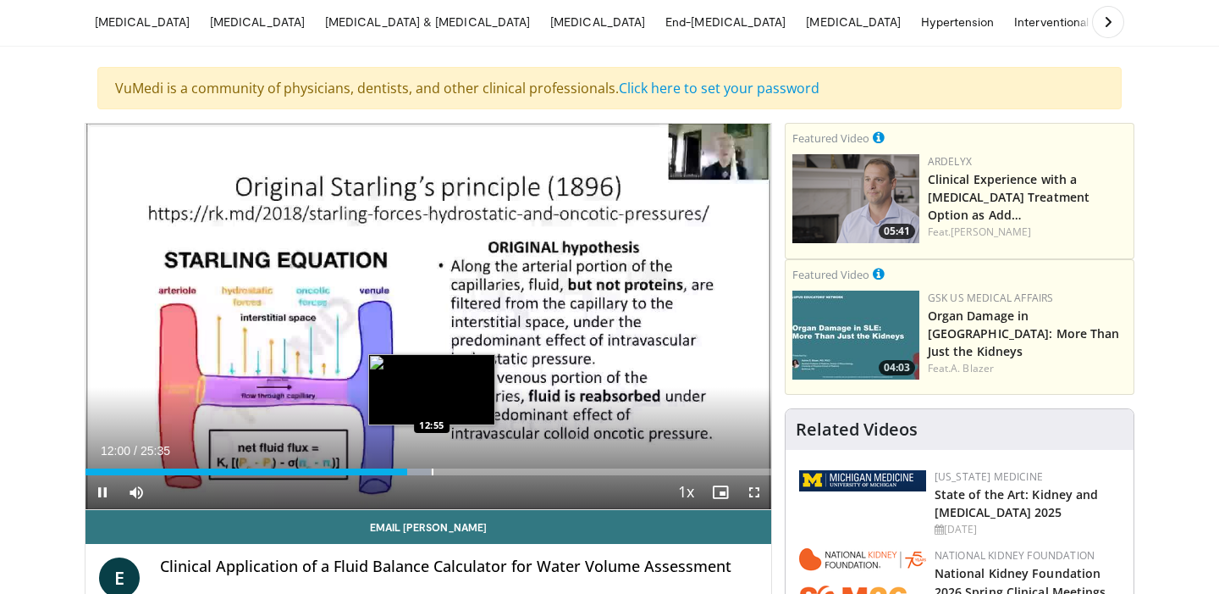
click at [434, 469] on div "Progress Bar" at bounding box center [433, 471] width 2 height 7
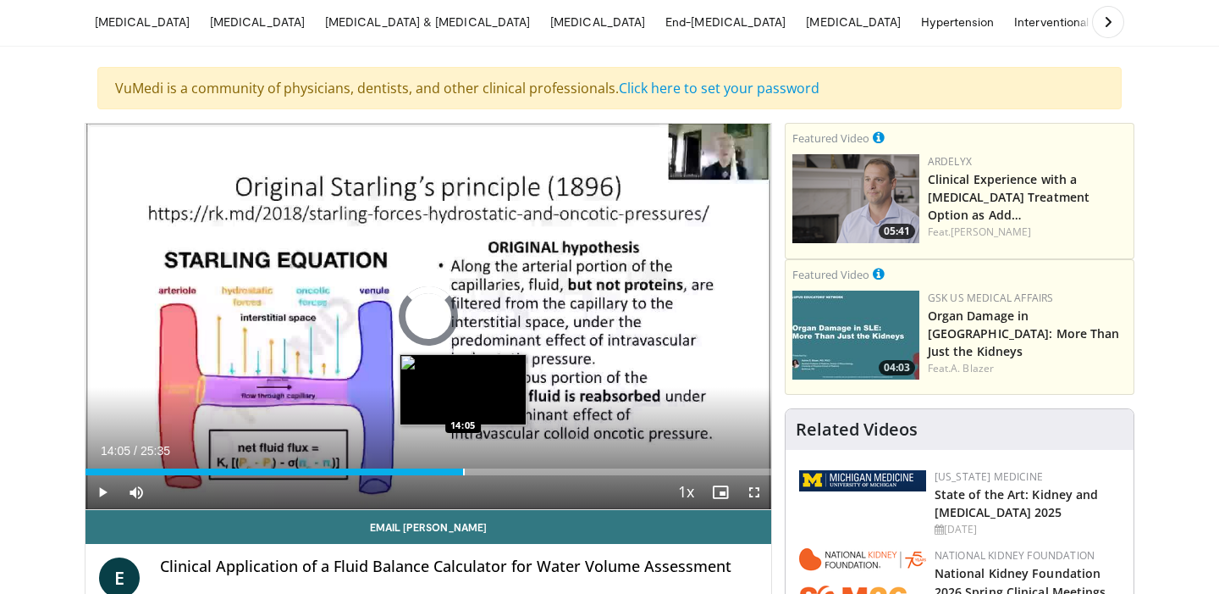
click at [463, 468] on div "Progress Bar" at bounding box center [464, 471] width 2 height 7
click at [485, 471] on div "Progress Bar" at bounding box center [484, 471] width 2 height 7
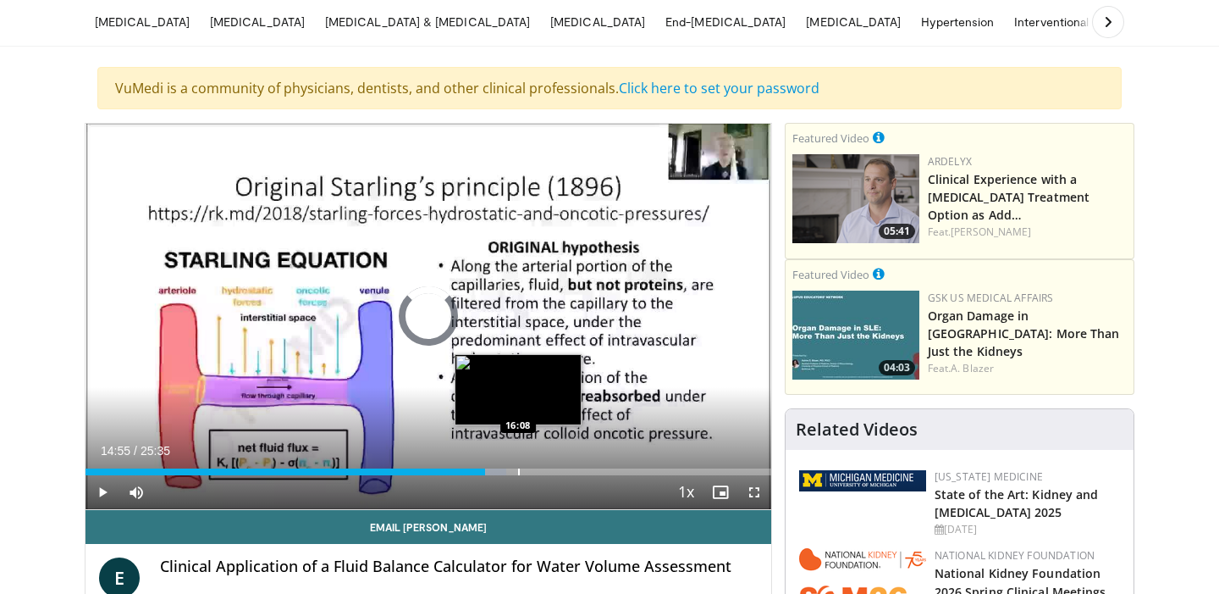
click at [518, 471] on div "Progress Bar" at bounding box center [519, 471] width 2 height 7
click at [529, 474] on div "Progress Bar" at bounding box center [528, 471] width 2 height 7
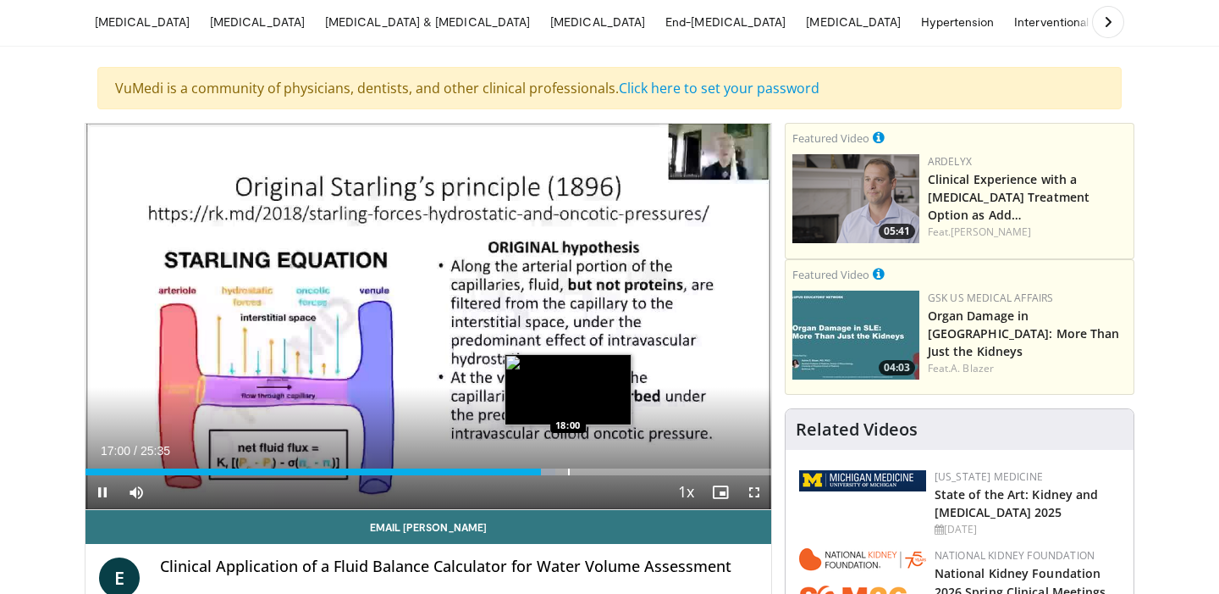
click at [568, 471] on div "Progress Bar" at bounding box center [569, 471] width 2 height 7
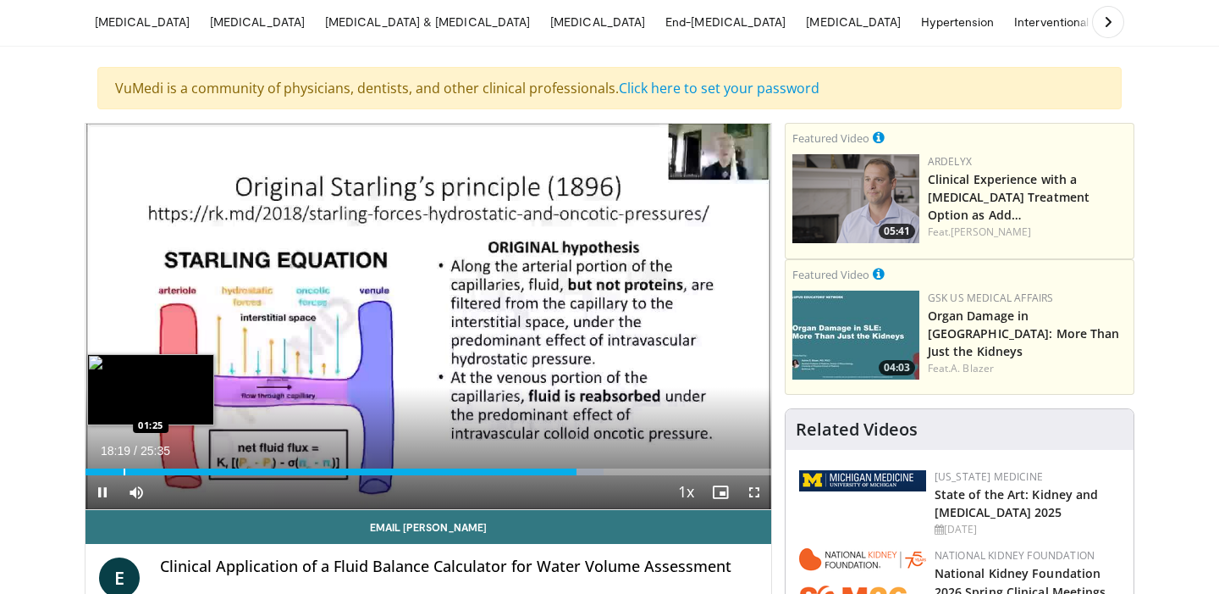
click at [124, 470] on div "Progress Bar" at bounding box center [125, 471] width 2 height 7
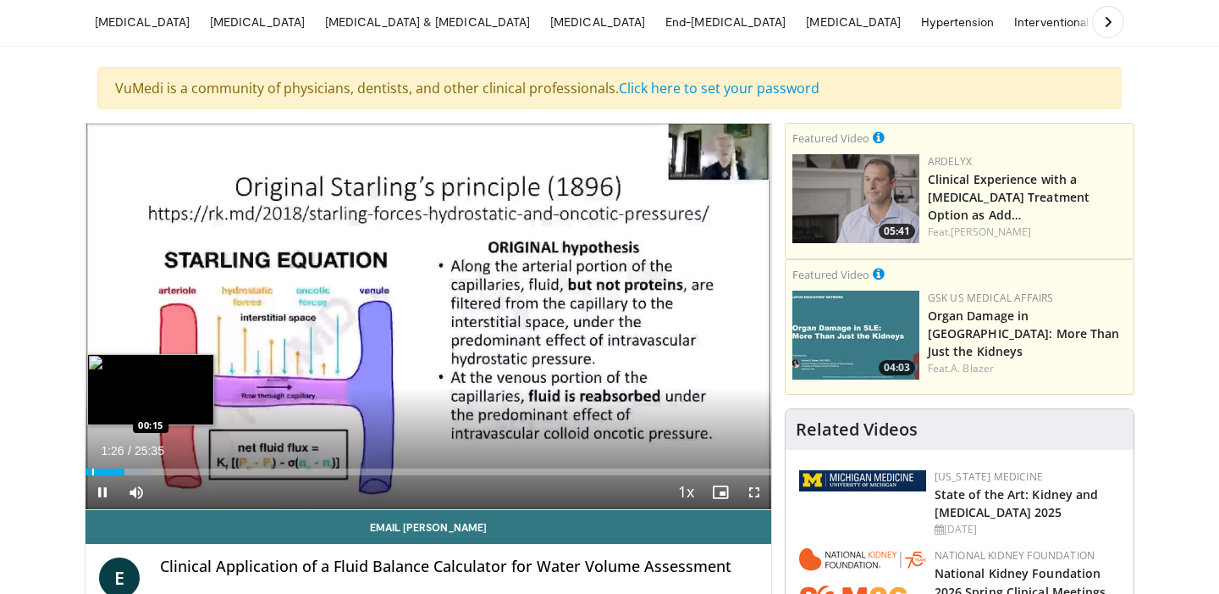
click at [92, 470] on div "Progress Bar" at bounding box center [93, 471] width 2 height 7
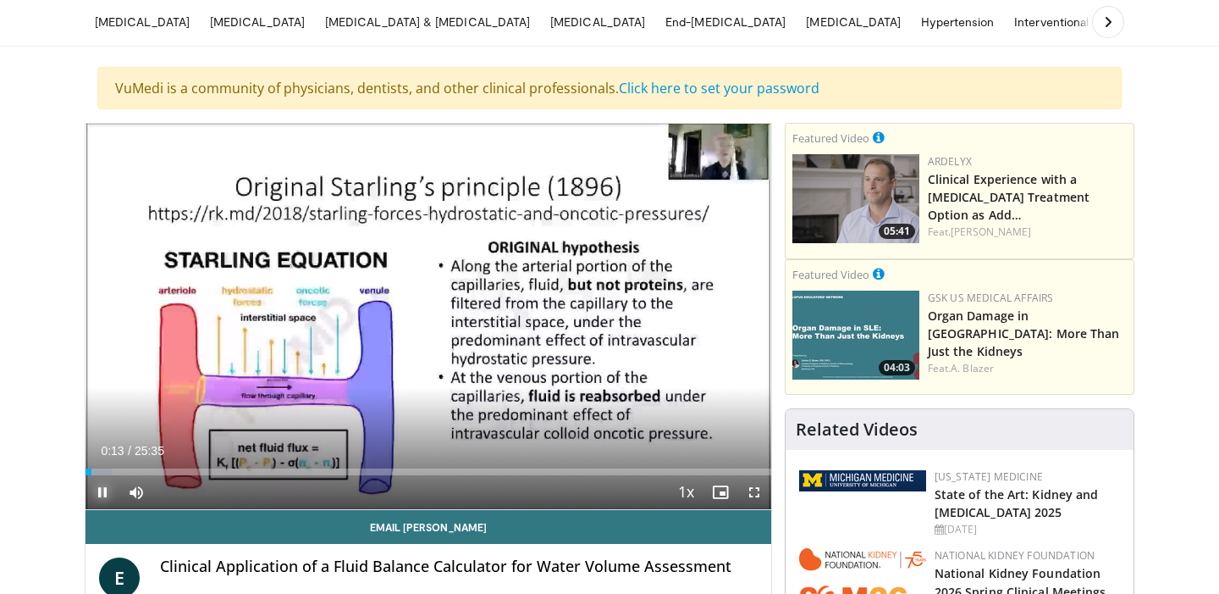
click at [102, 497] on span "Video Player" at bounding box center [103, 492] width 34 height 34
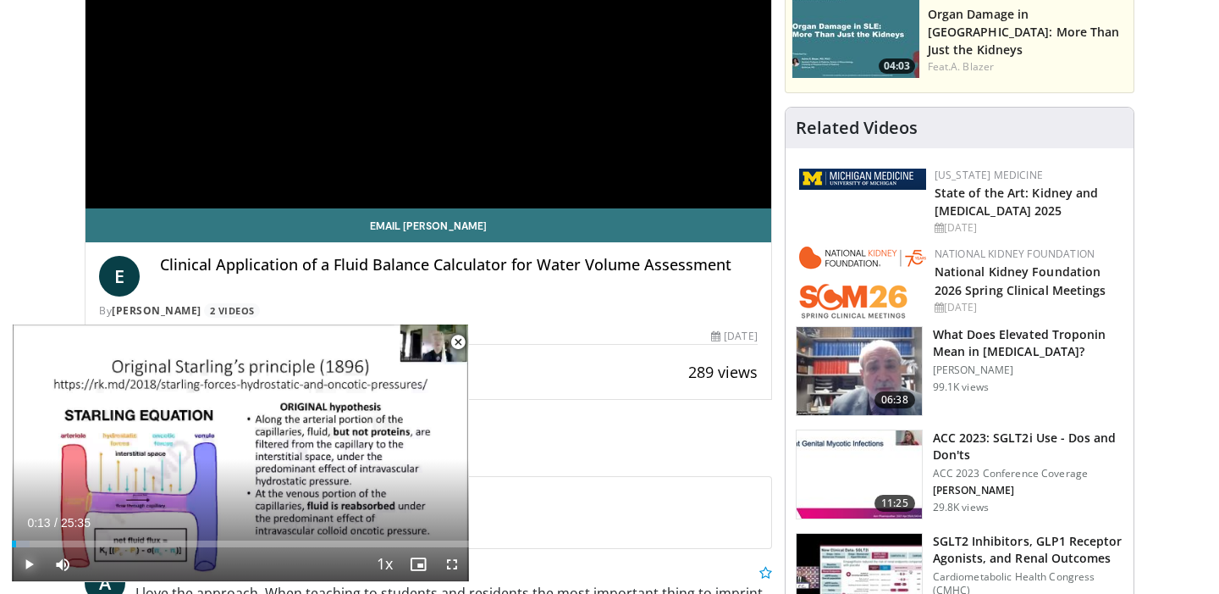
scroll to position [368, 0]
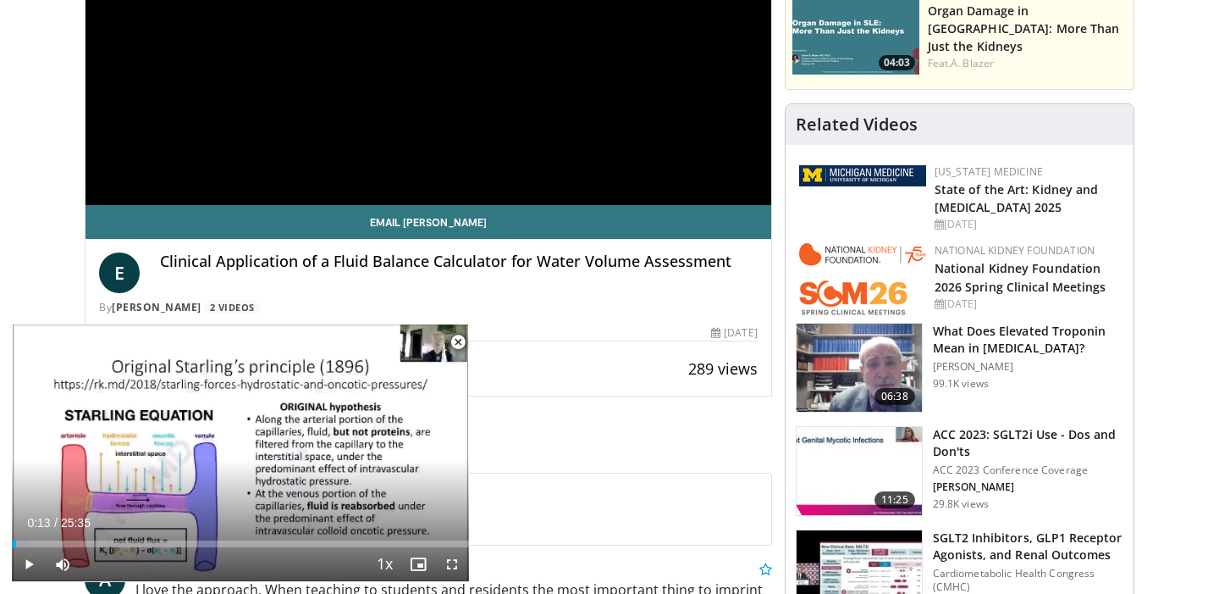
click at [458, 342] on span "Video Player" at bounding box center [458, 342] width 34 height 34
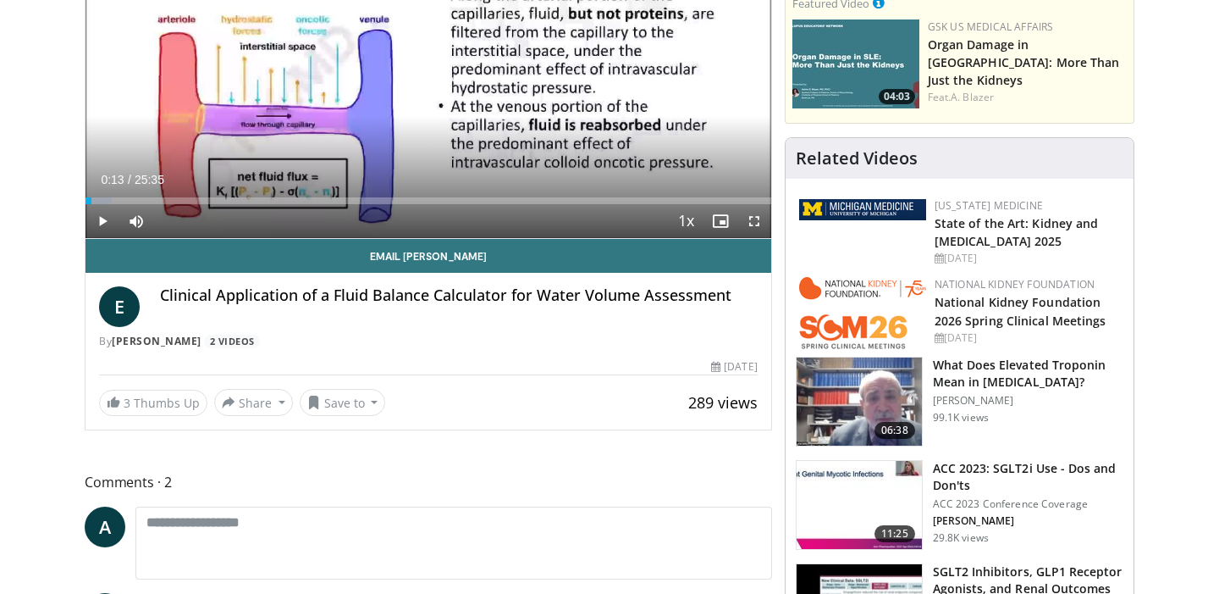
scroll to position [313, 0]
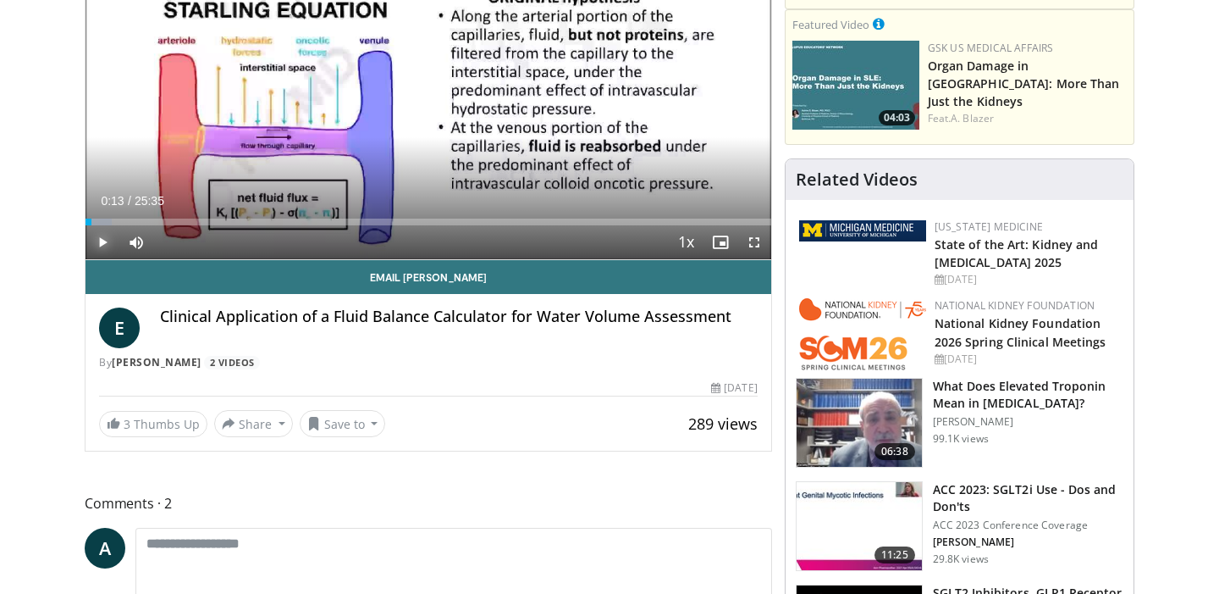
click at [98, 238] on span "Video Player" at bounding box center [103, 242] width 34 height 34
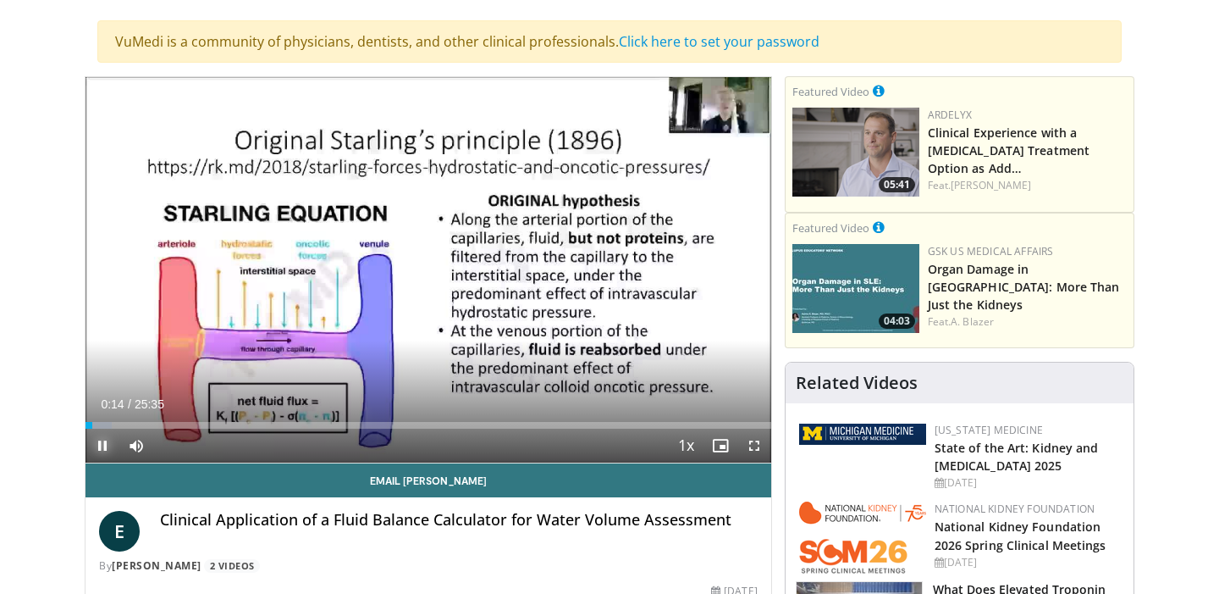
scroll to position [97, 0]
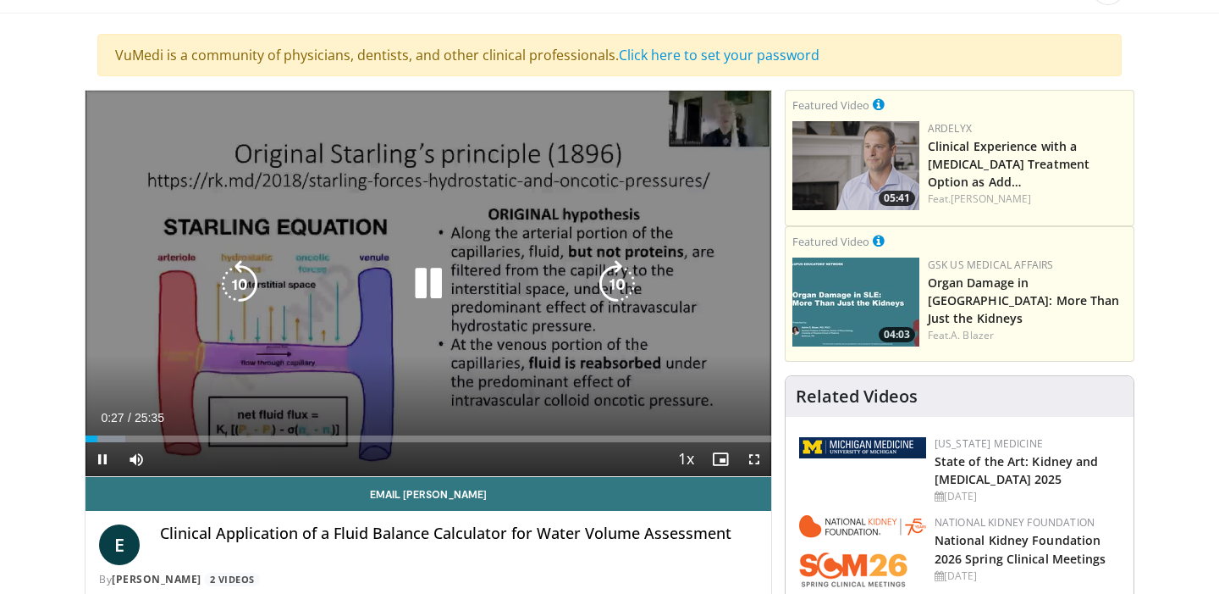
click at [428, 292] on icon "Video Player" at bounding box center [428, 283] width 47 height 47
